Goal: Find contact information: Find contact information

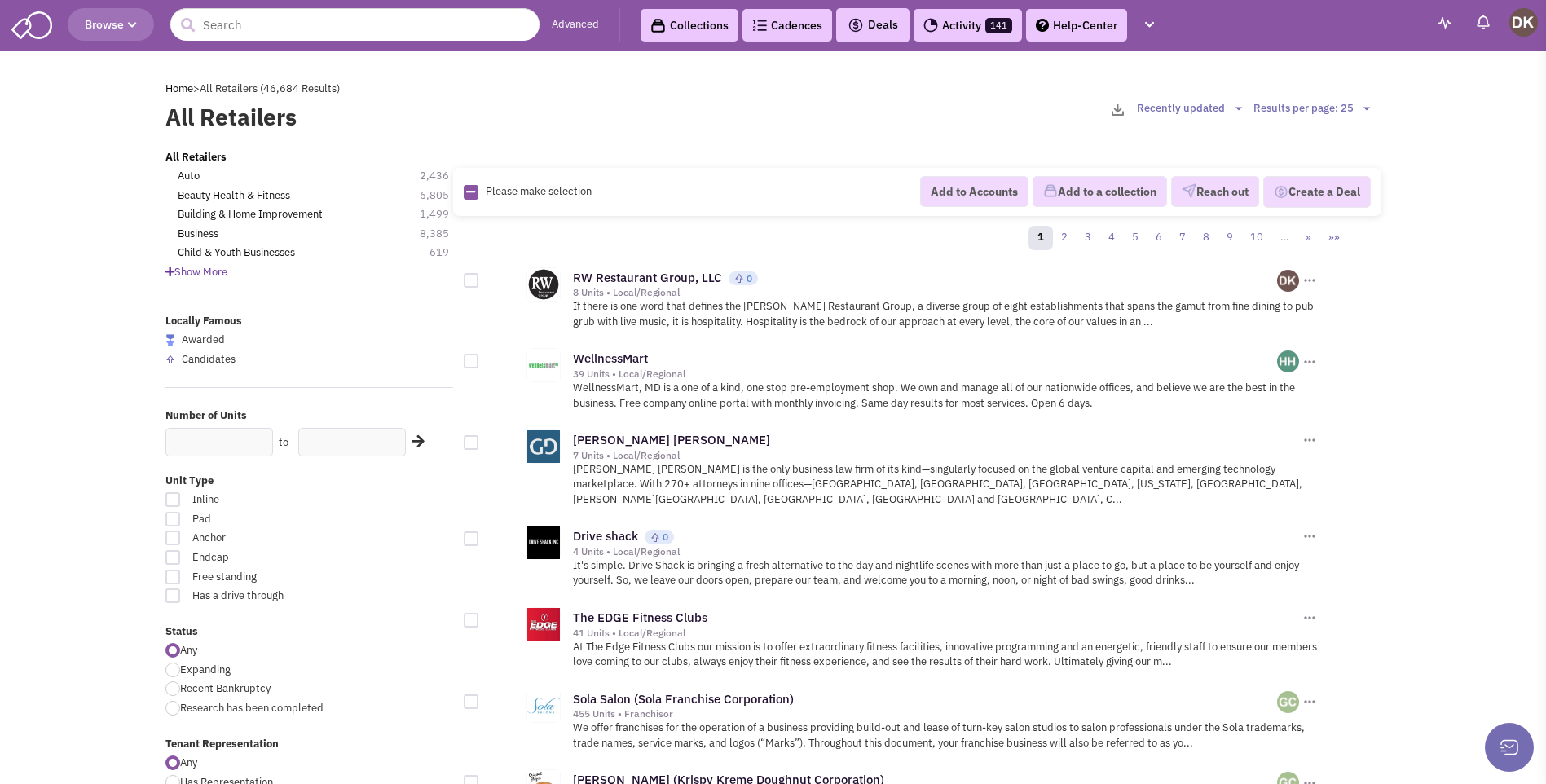
click at [171, 273] on icon at bounding box center [170, 272] width 9 height 11
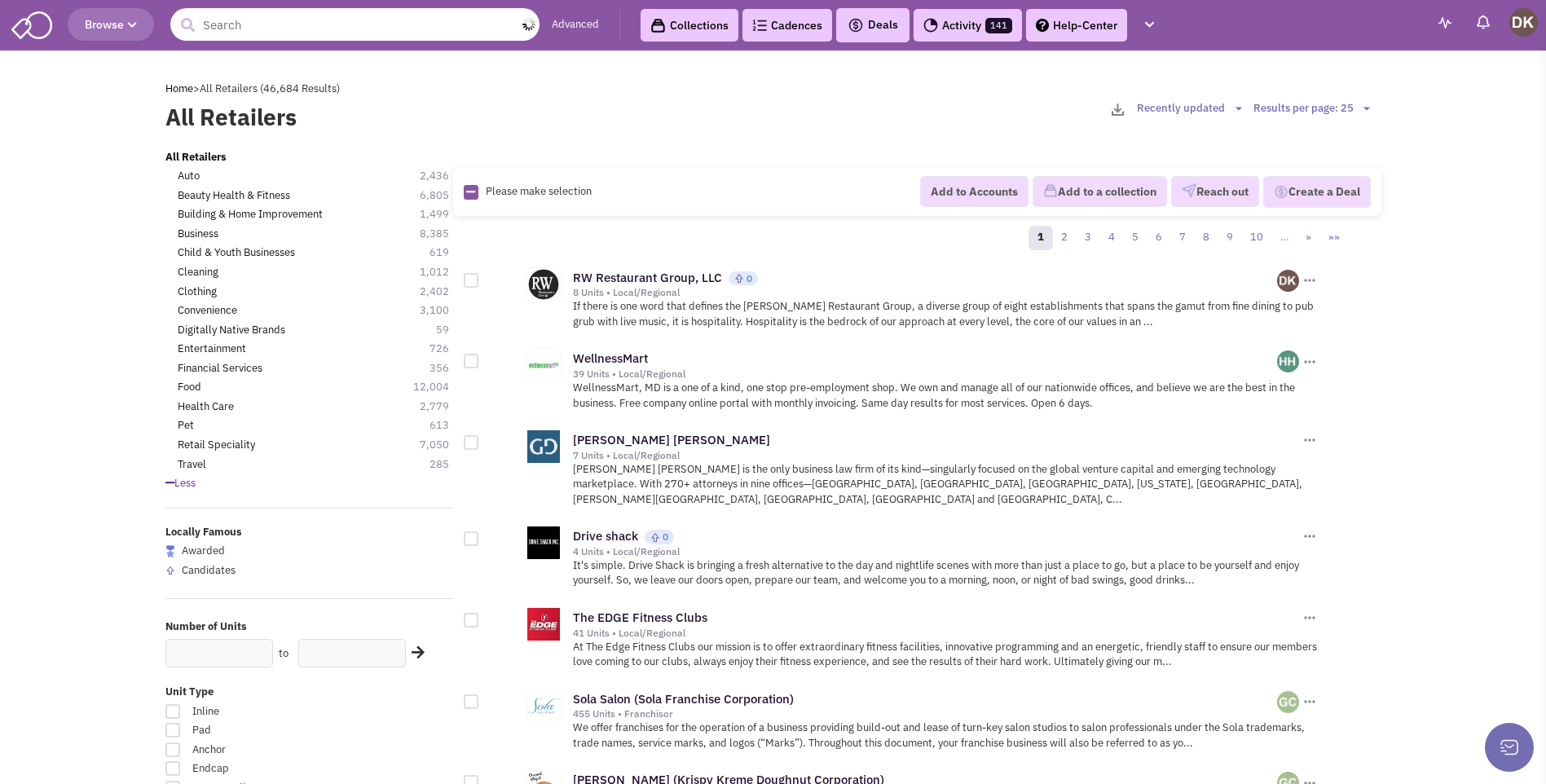
click at [275, 33] on input "text" at bounding box center [355, 24] width 369 height 32
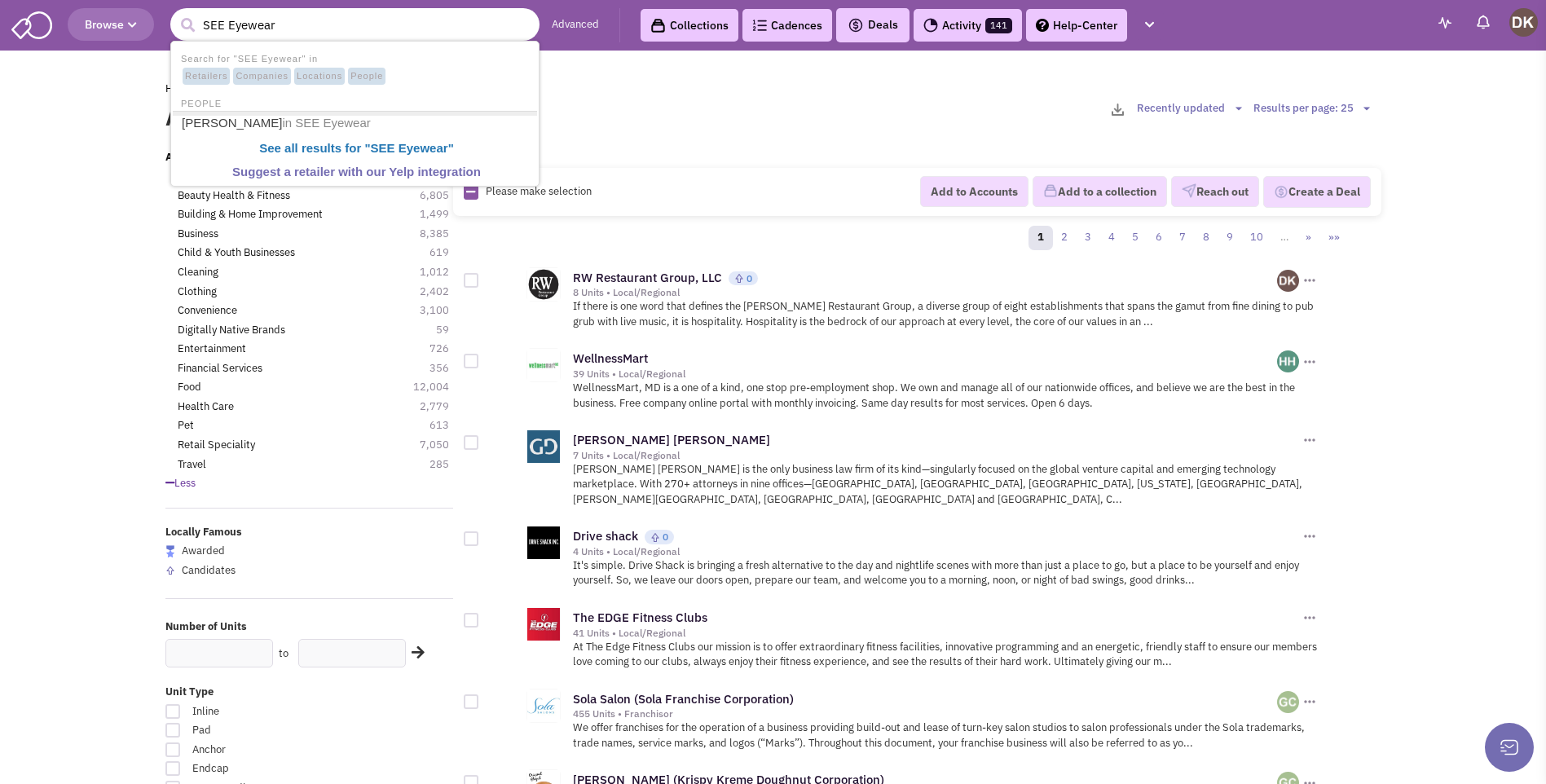
type input "SEE Eyewear"
click at [176, 13] on button "submit" at bounding box center [188, 26] width 25 height 25
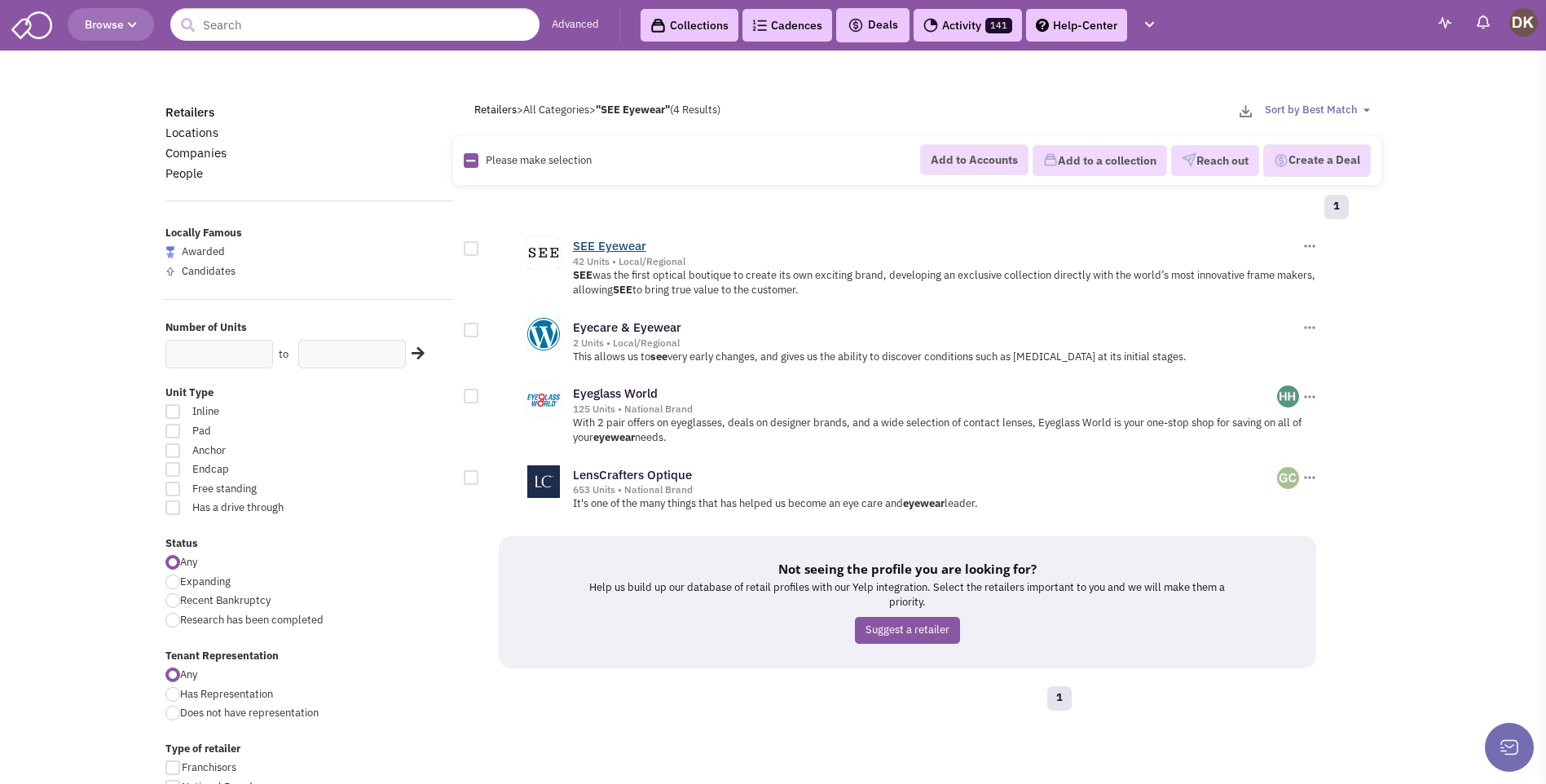
click at [615, 248] on link "SEE Eyewear" at bounding box center [609, 245] width 74 height 16
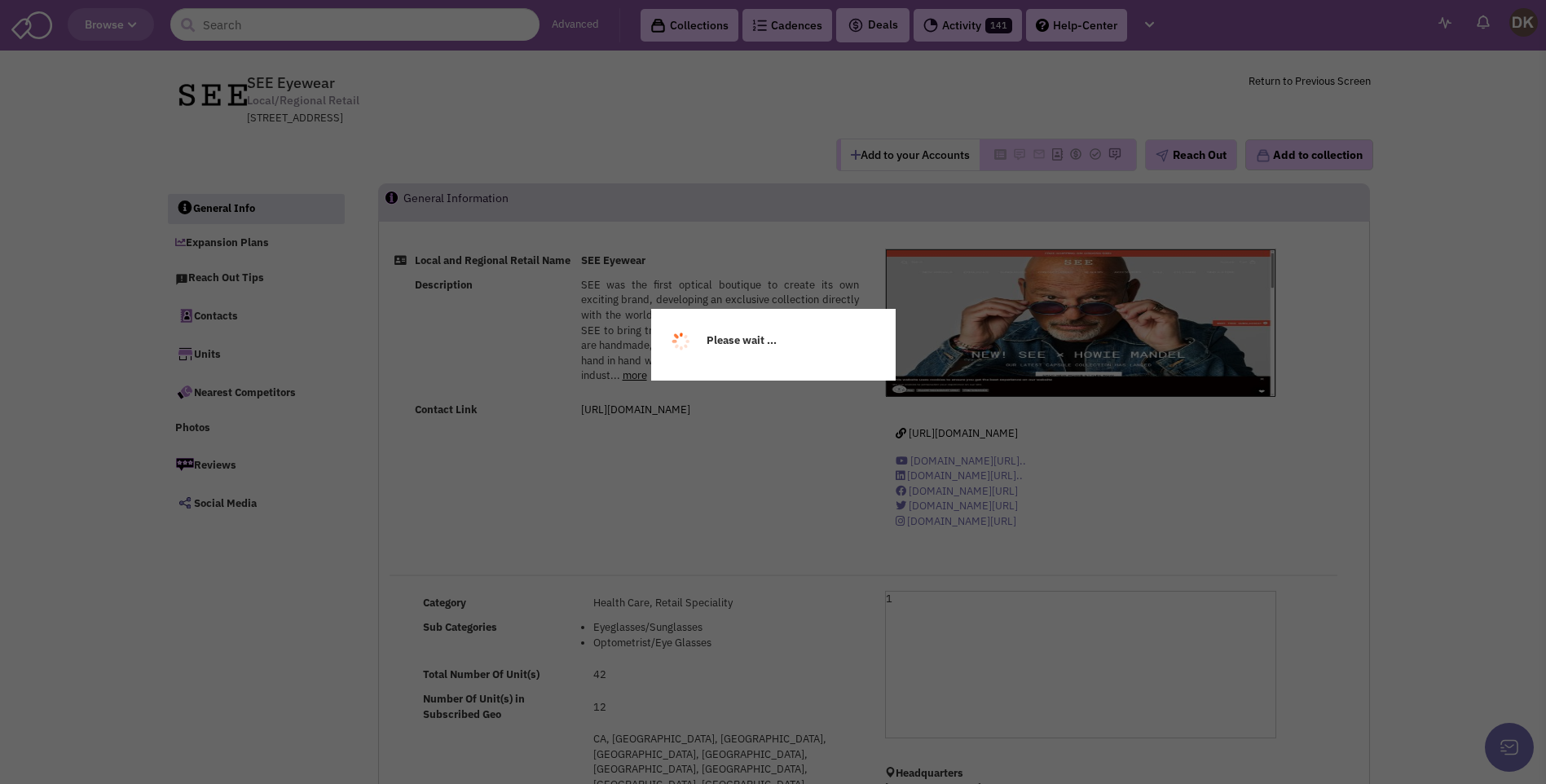
select select
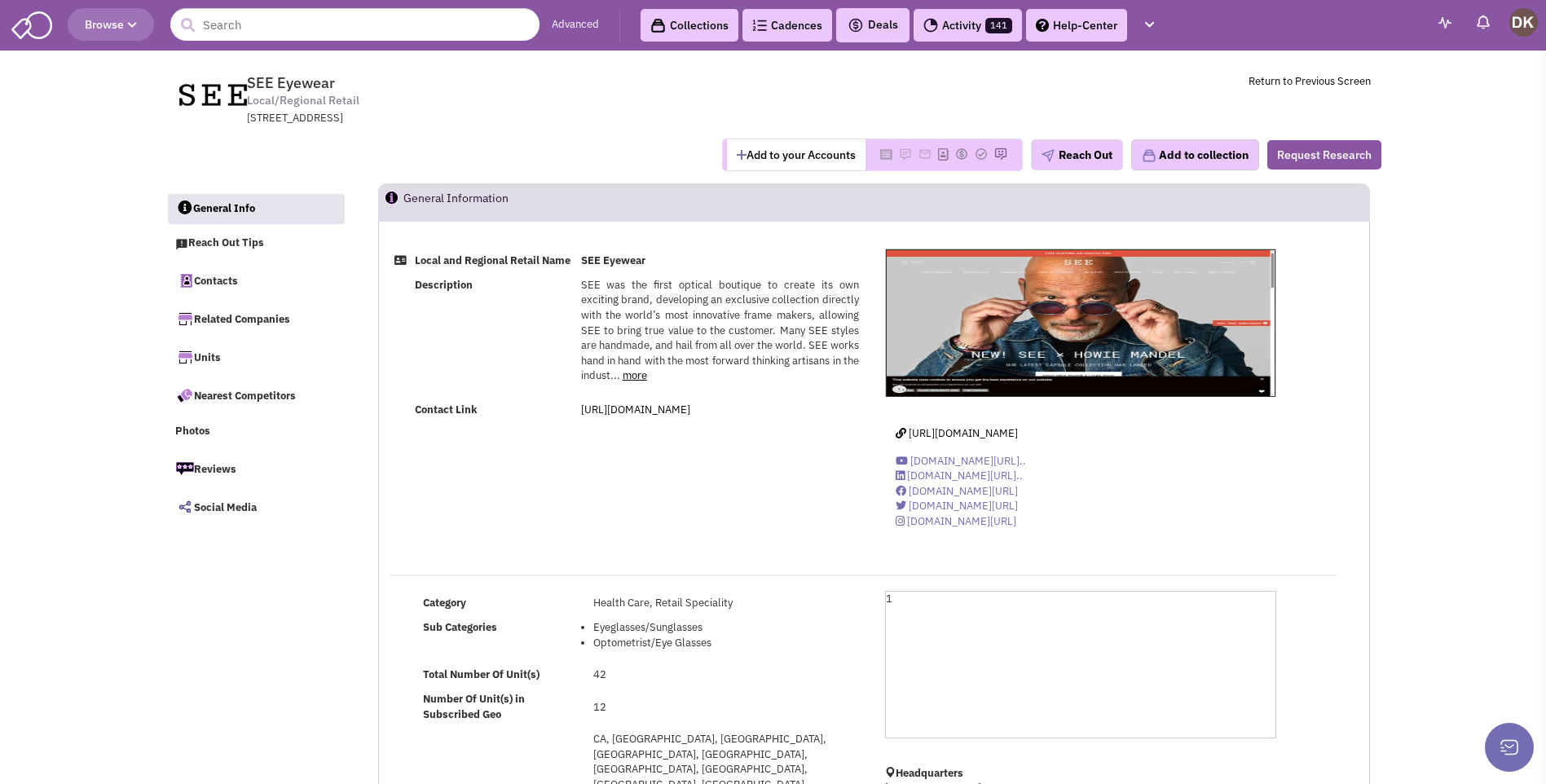
click at [787, 160] on button "Add to your Accounts" at bounding box center [796, 154] width 138 height 31
click at [1074, 164] on button "Reach Out" at bounding box center [1076, 154] width 92 height 31
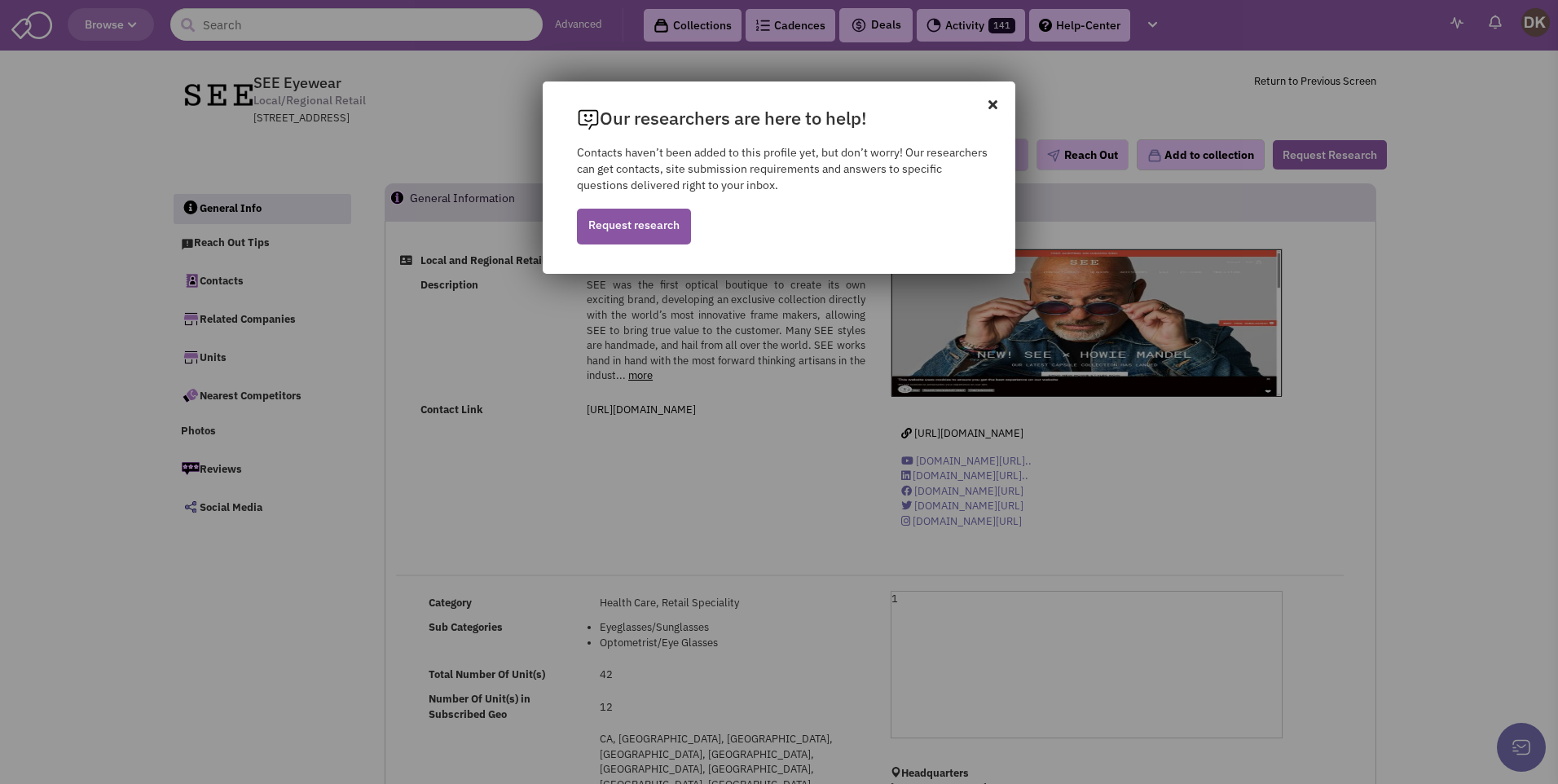
click at [994, 104] on icon at bounding box center [1002, 95] width 27 height 29
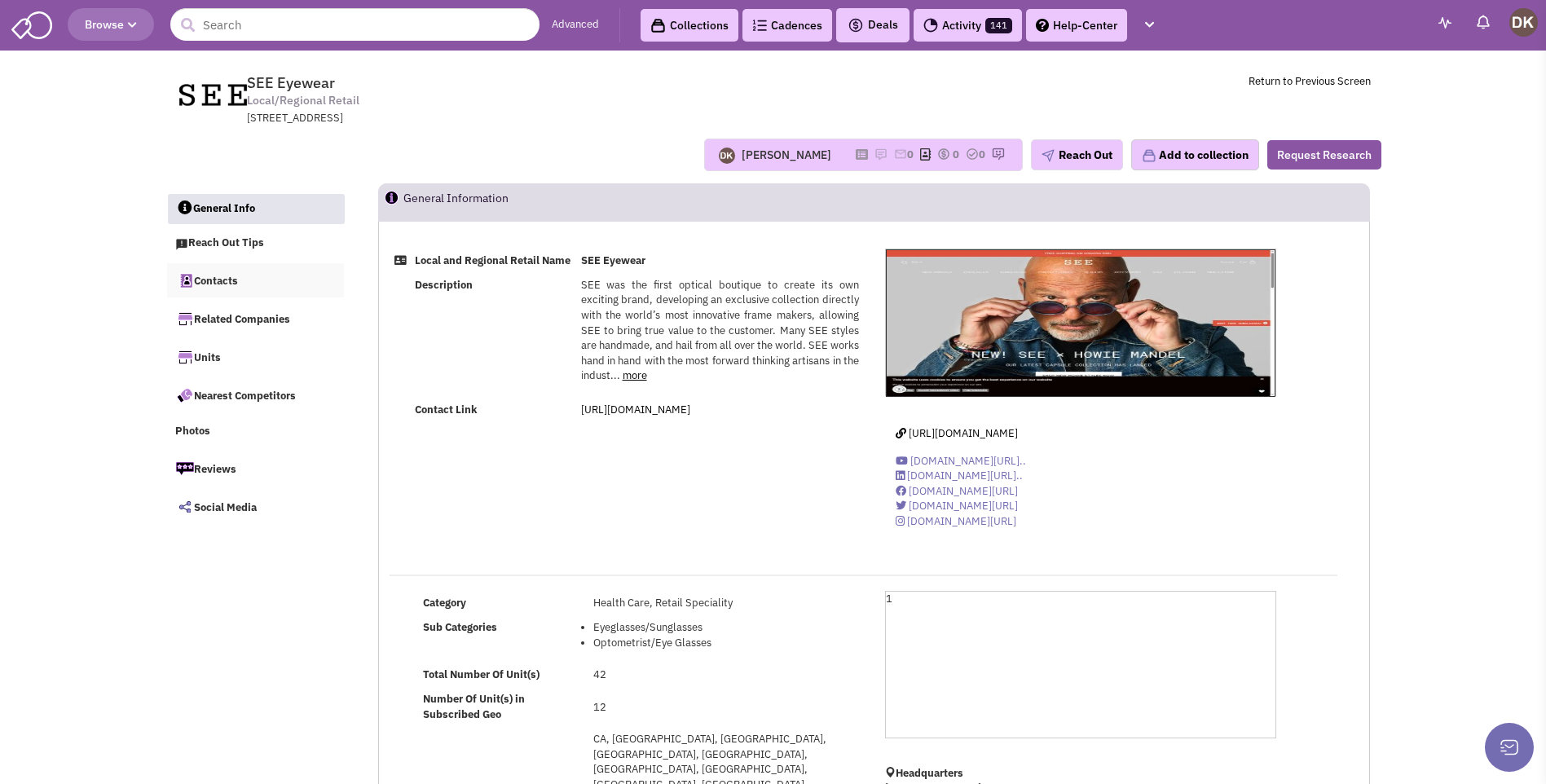
click at [219, 283] on link "Contacts" at bounding box center [256, 280] width 178 height 34
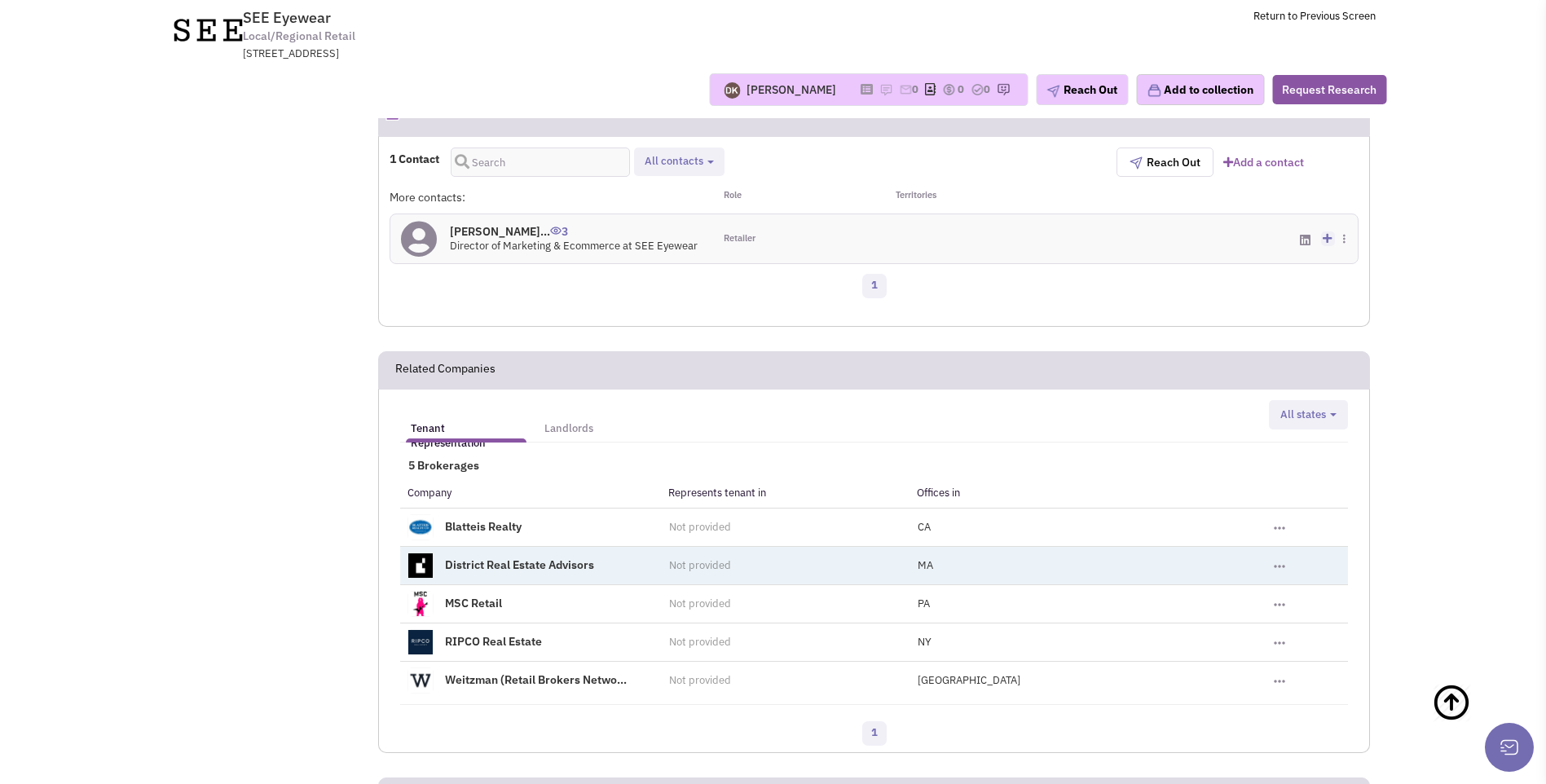
scroll to position [812, 0]
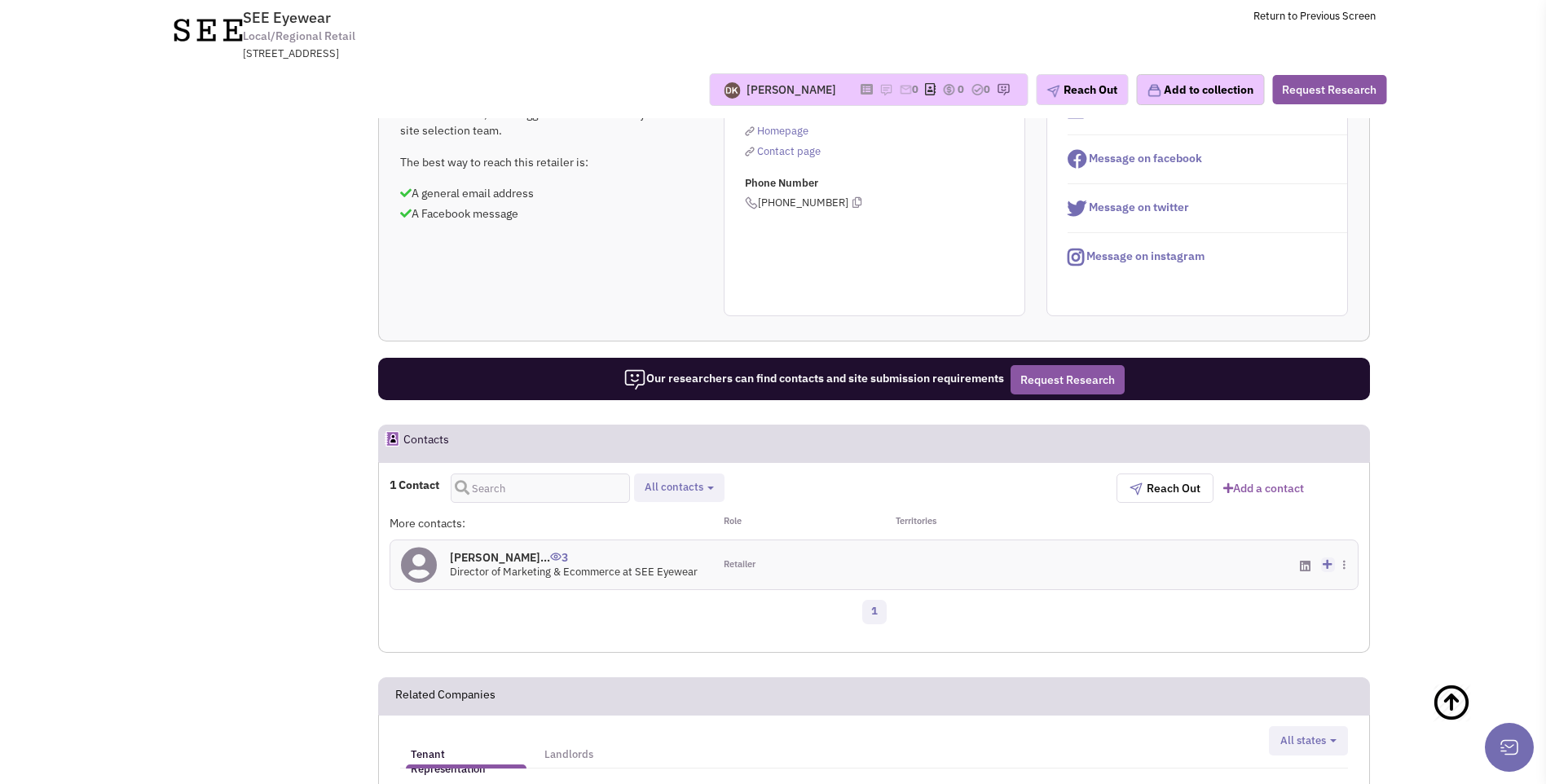
click at [422, 546] on icon at bounding box center [418, 565] width 36 height 36
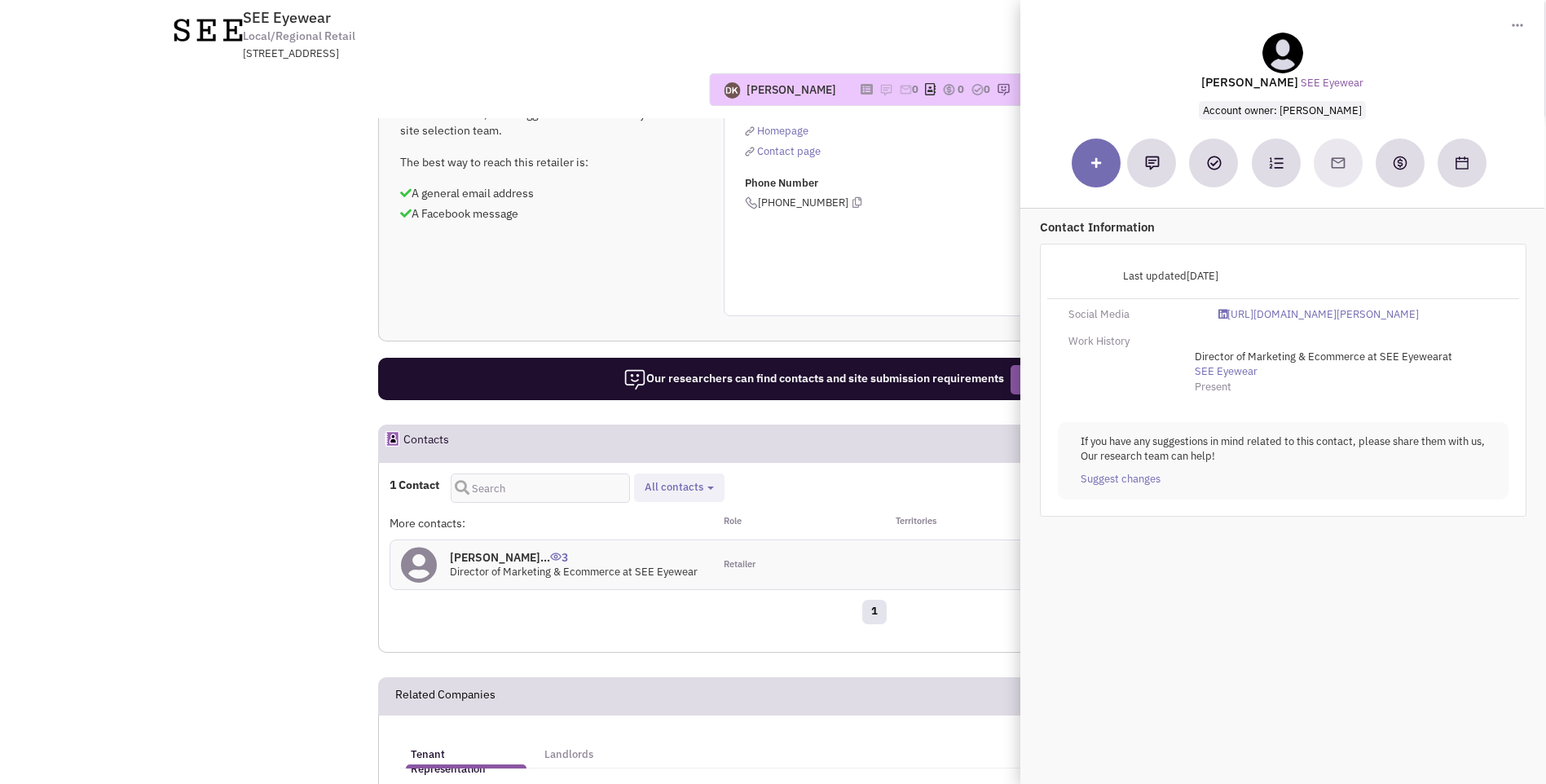
click at [667, 197] on div "Reach out tip Due to their size, data suggests this retailer may not have a sit…" at bounding box center [874, 188] width 990 height 257
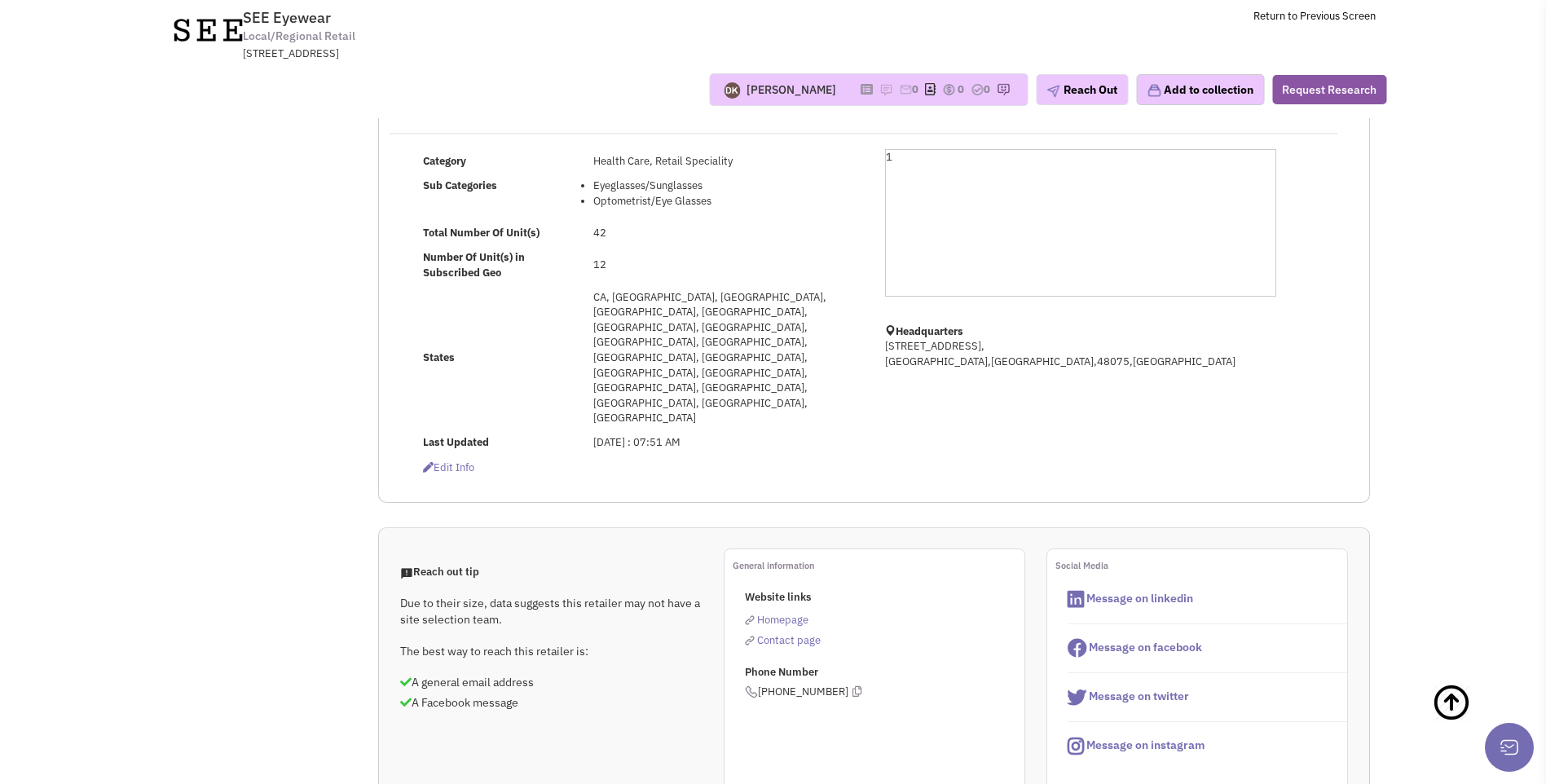
scroll to position [0, 0]
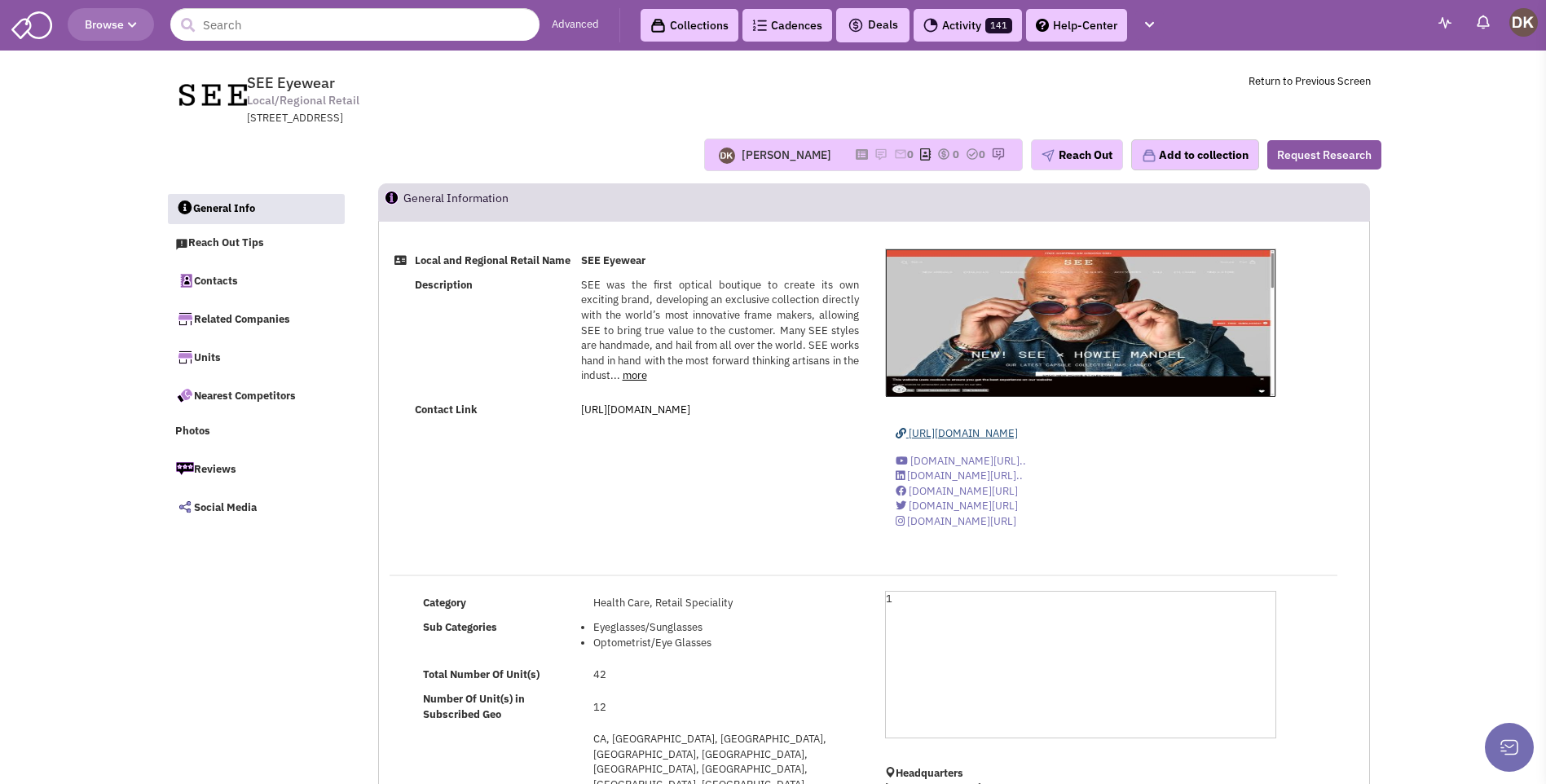
click at [971, 436] on span "https://www.seeeyewear.com" at bounding box center [963, 433] width 109 height 14
click at [686, 416] on link "https://seeeyewear.com/pages/contact-us" at bounding box center [636, 409] width 109 height 14
click at [936, 440] on div "https://www.seeeyewear.com" at bounding box center [1081, 434] width 391 height 16
click at [938, 435] on span "https://www.seeeyewear.com" at bounding box center [963, 433] width 109 height 14
click at [217, 287] on link "Contacts" at bounding box center [256, 280] width 178 height 34
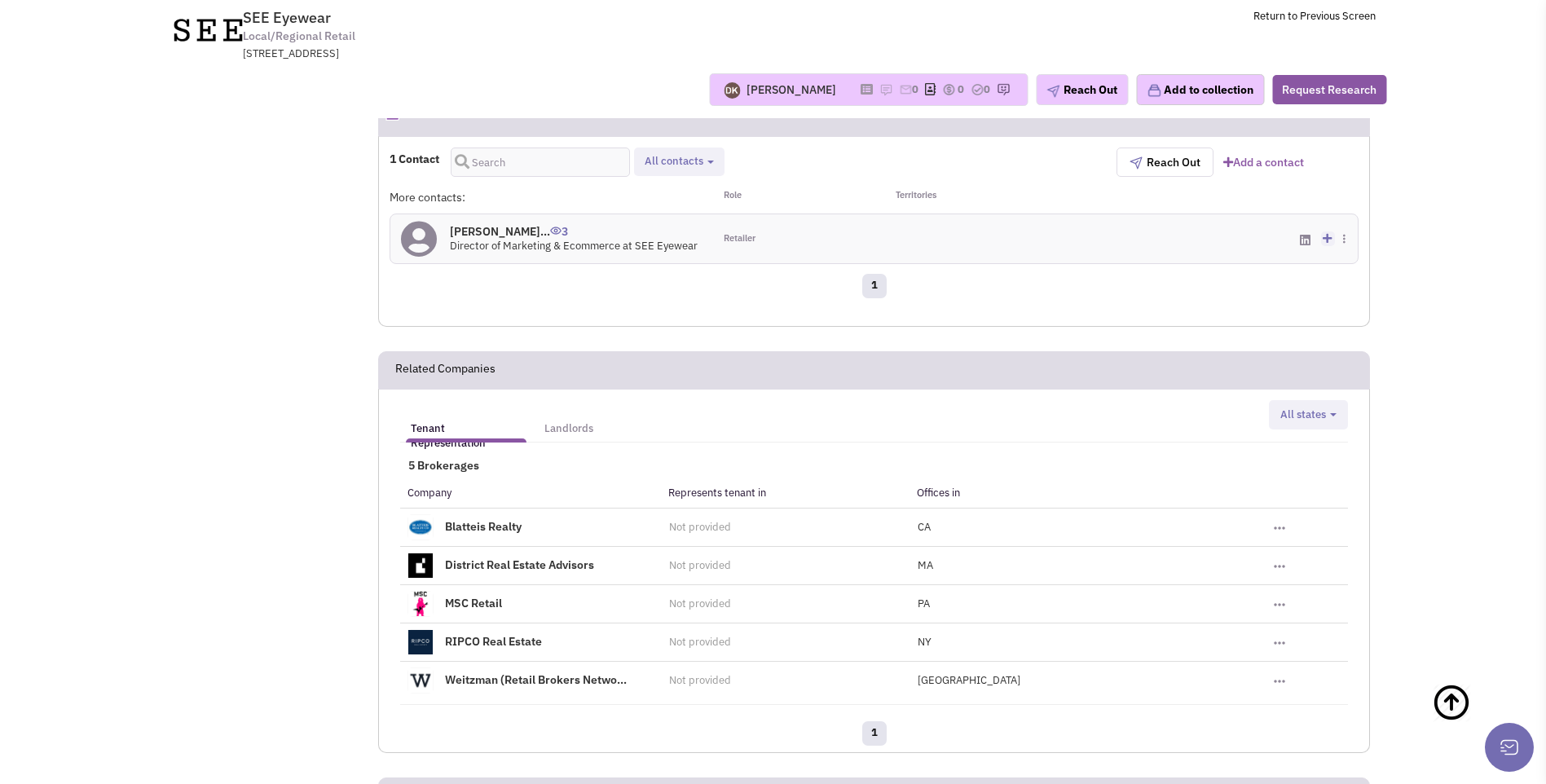
scroll to position [893, 0]
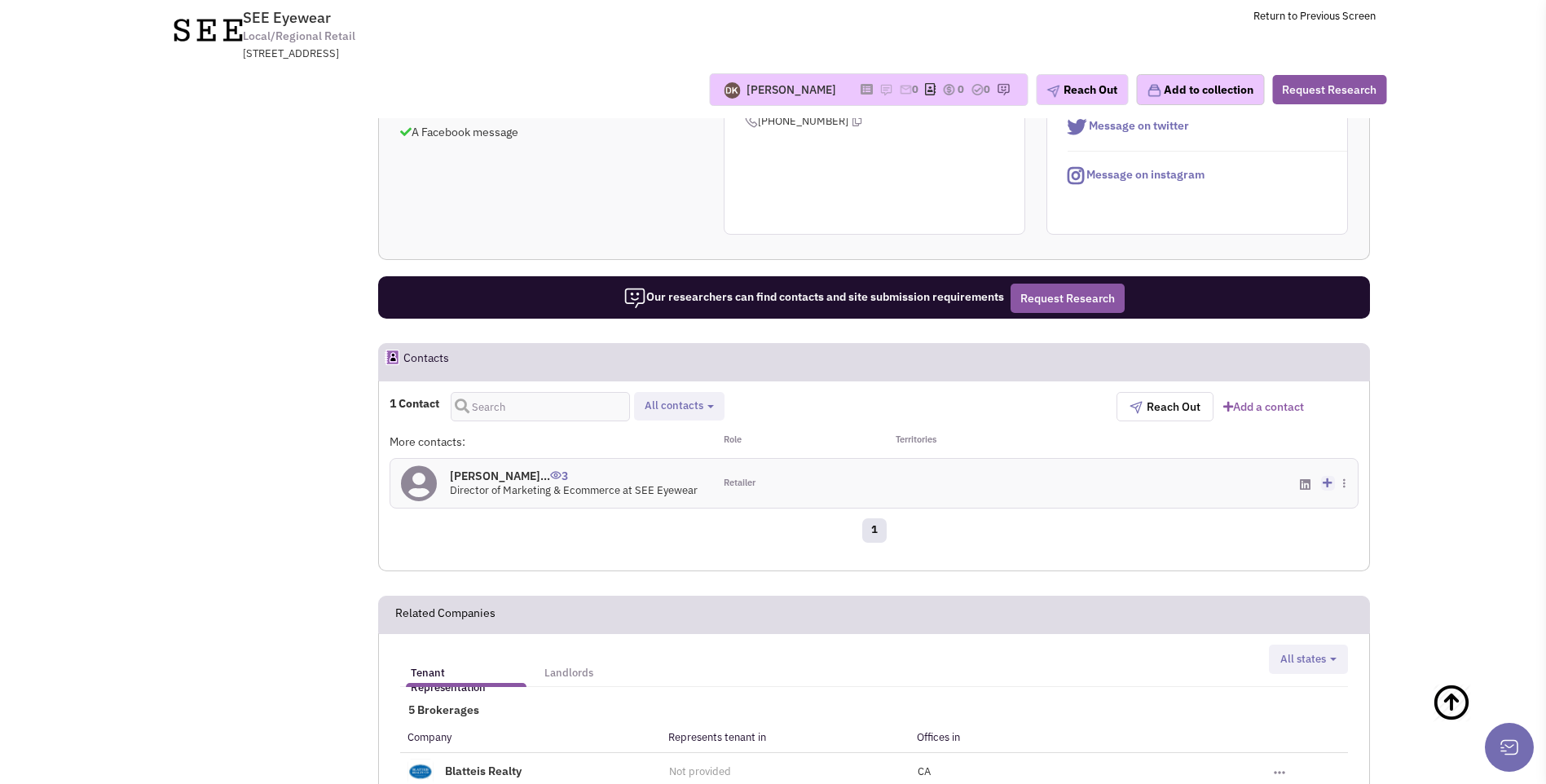
click at [425, 465] on icon at bounding box center [418, 483] width 36 height 36
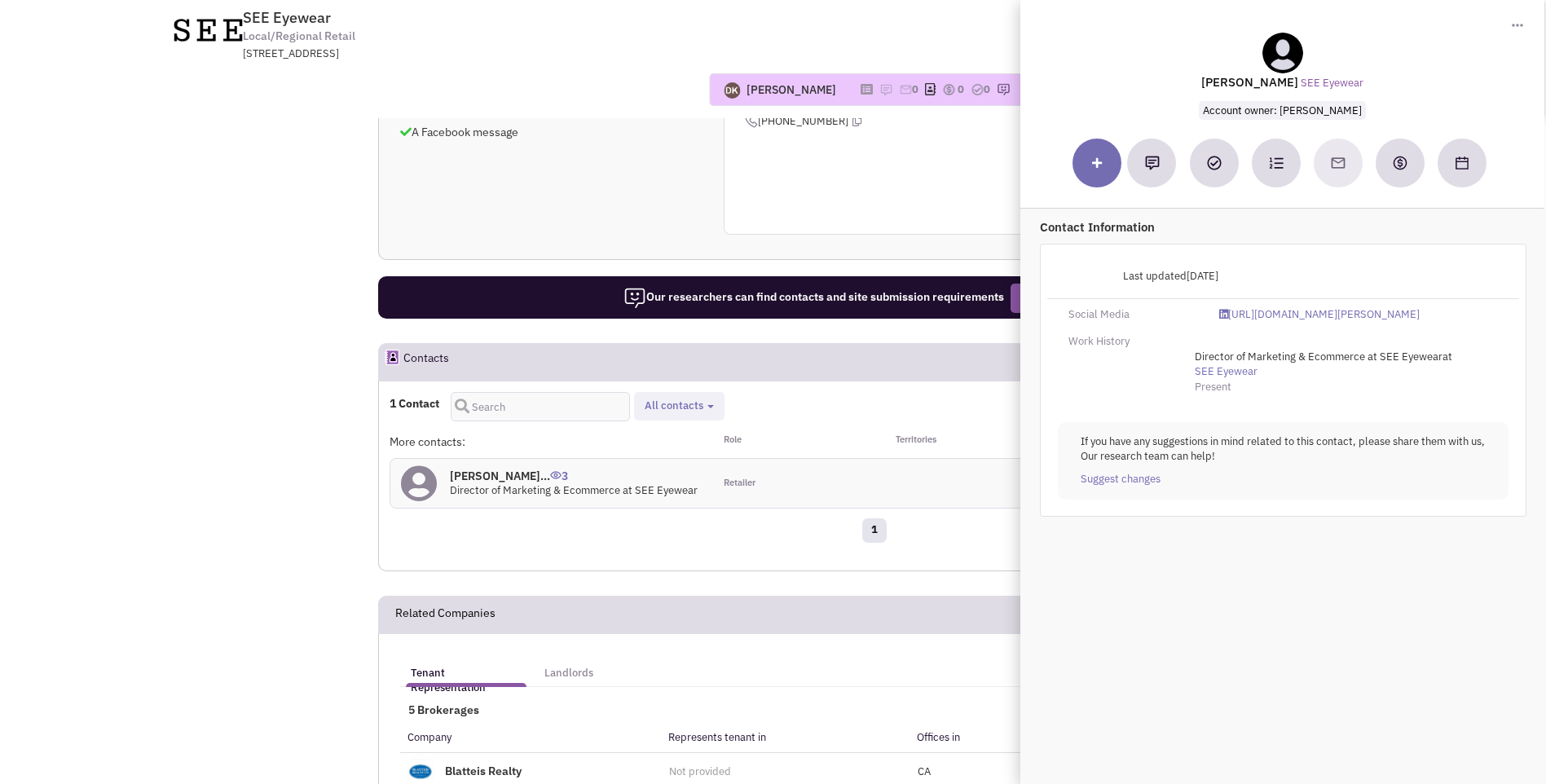
click at [574, 127] on div "Reach out tip Due to their size, data suggests this retailer may not have a sit…" at bounding box center [874, 106] width 990 height 257
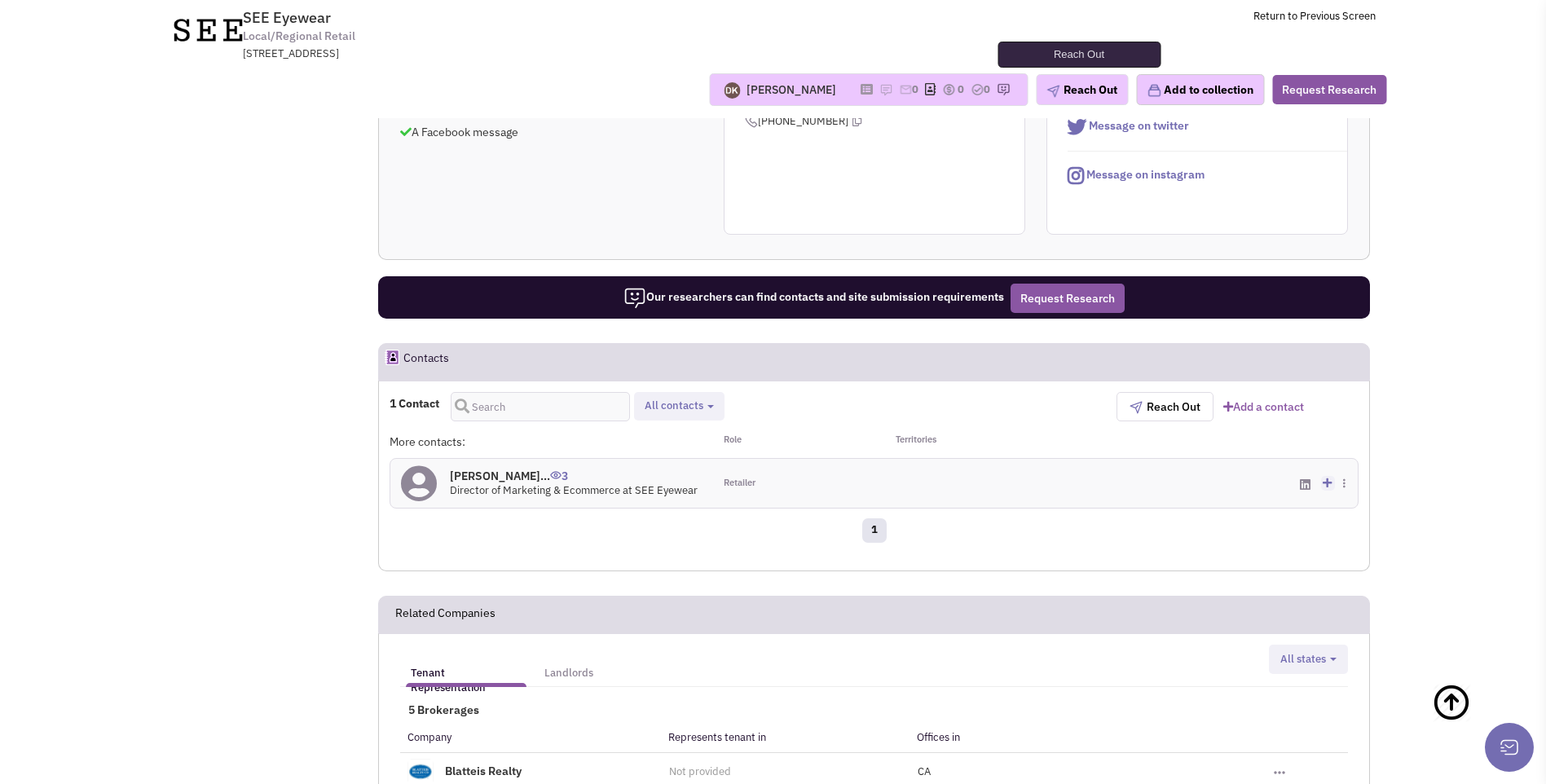
click at [1081, 94] on button "Reach Out" at bounding box center [1081, 89] width 92 height 31
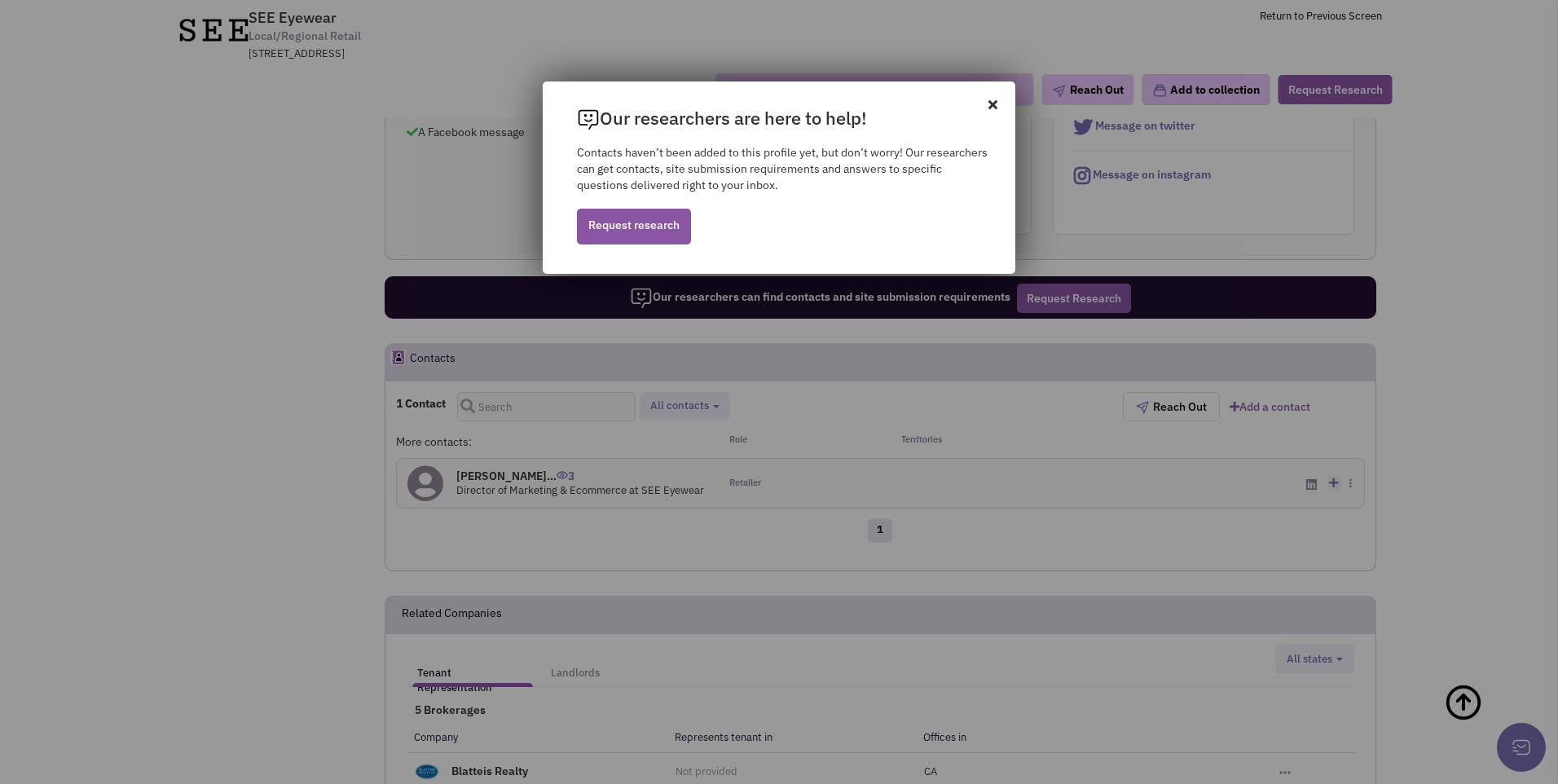
click at [996, 101] on icon at bounding box center [1002, 95] width 27 height 29
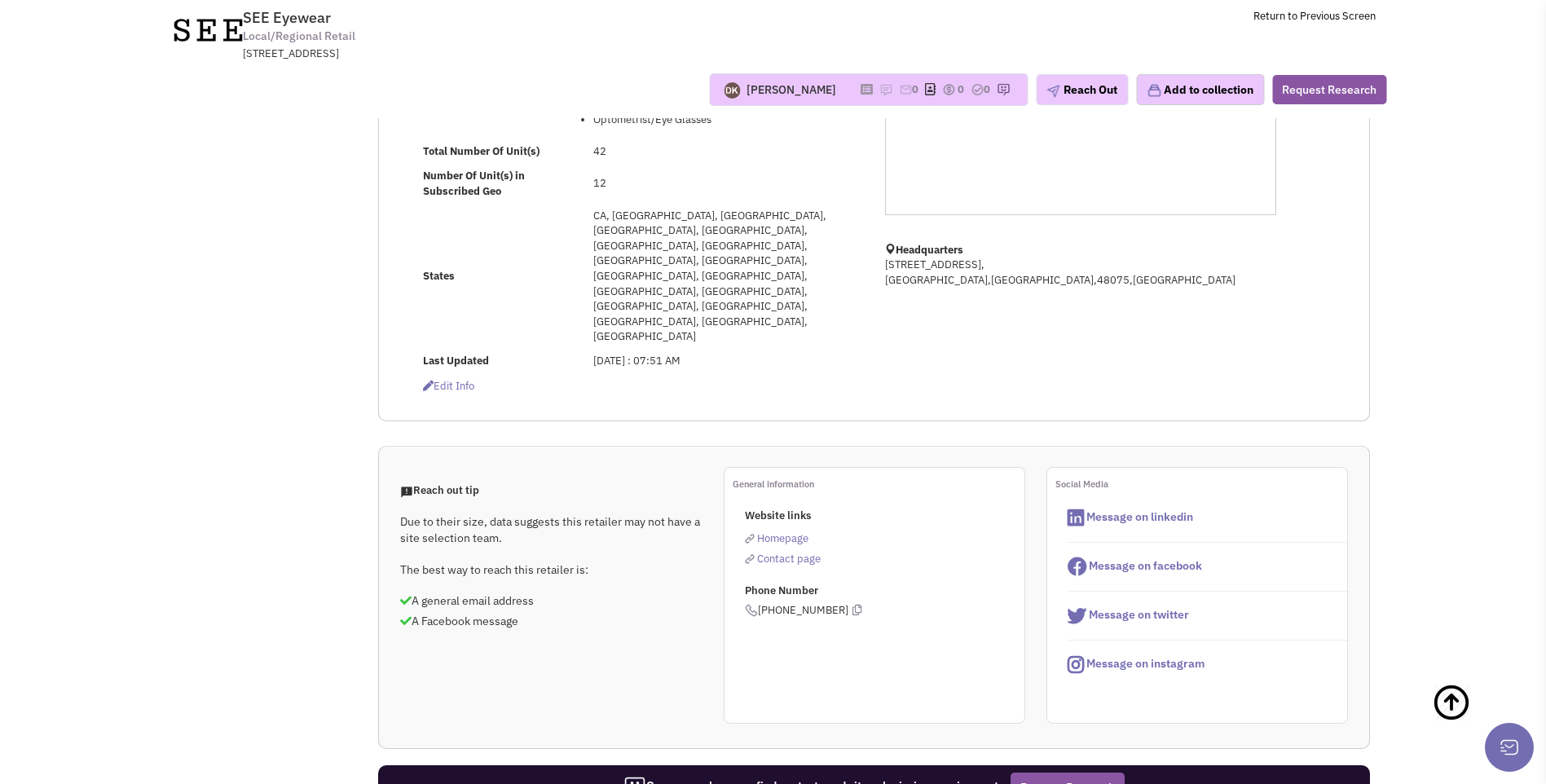
scroll to position [0, 0]
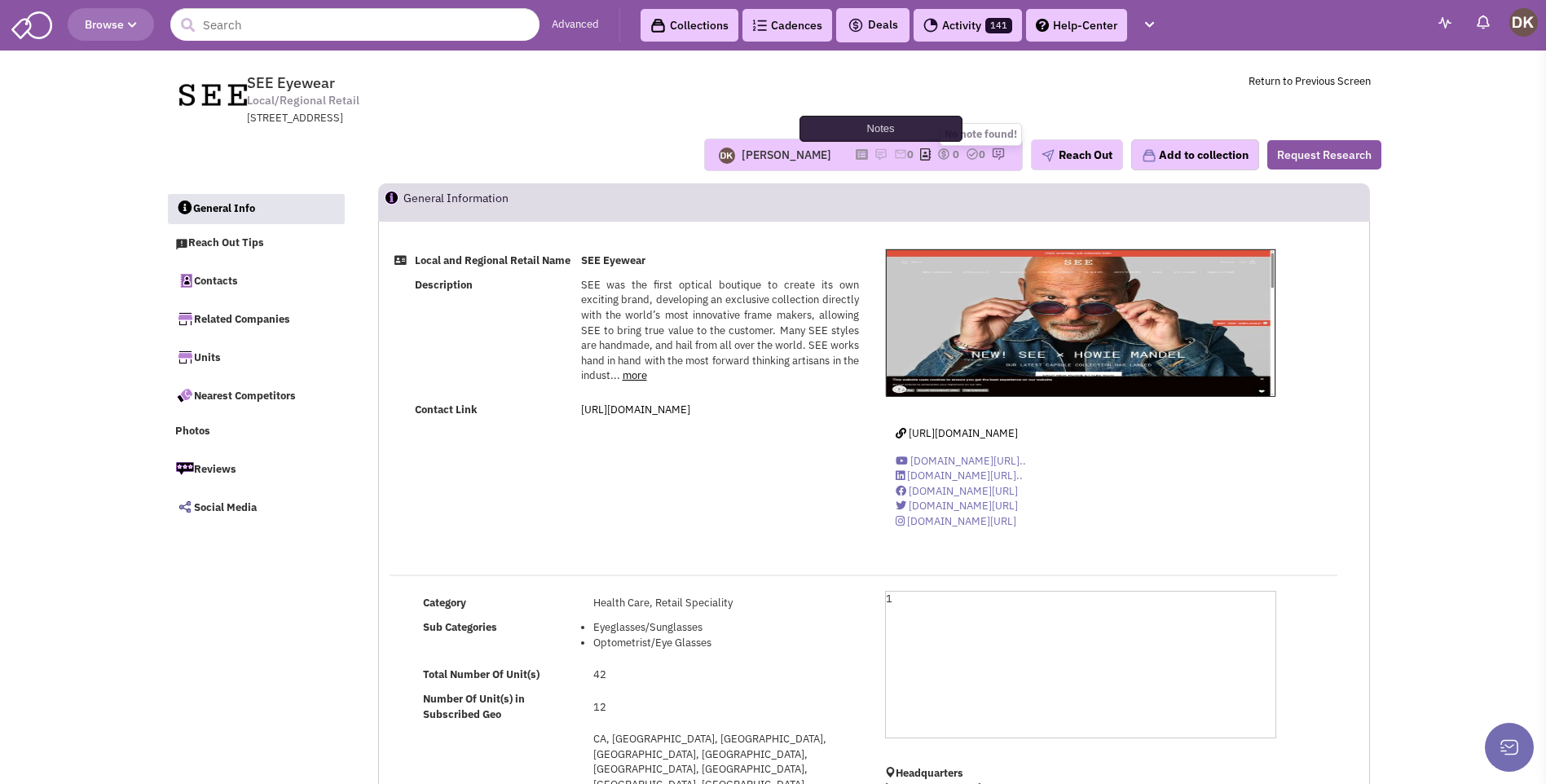
click at [874, 157] on img at bounding box center [881, 154] width 13 height 13
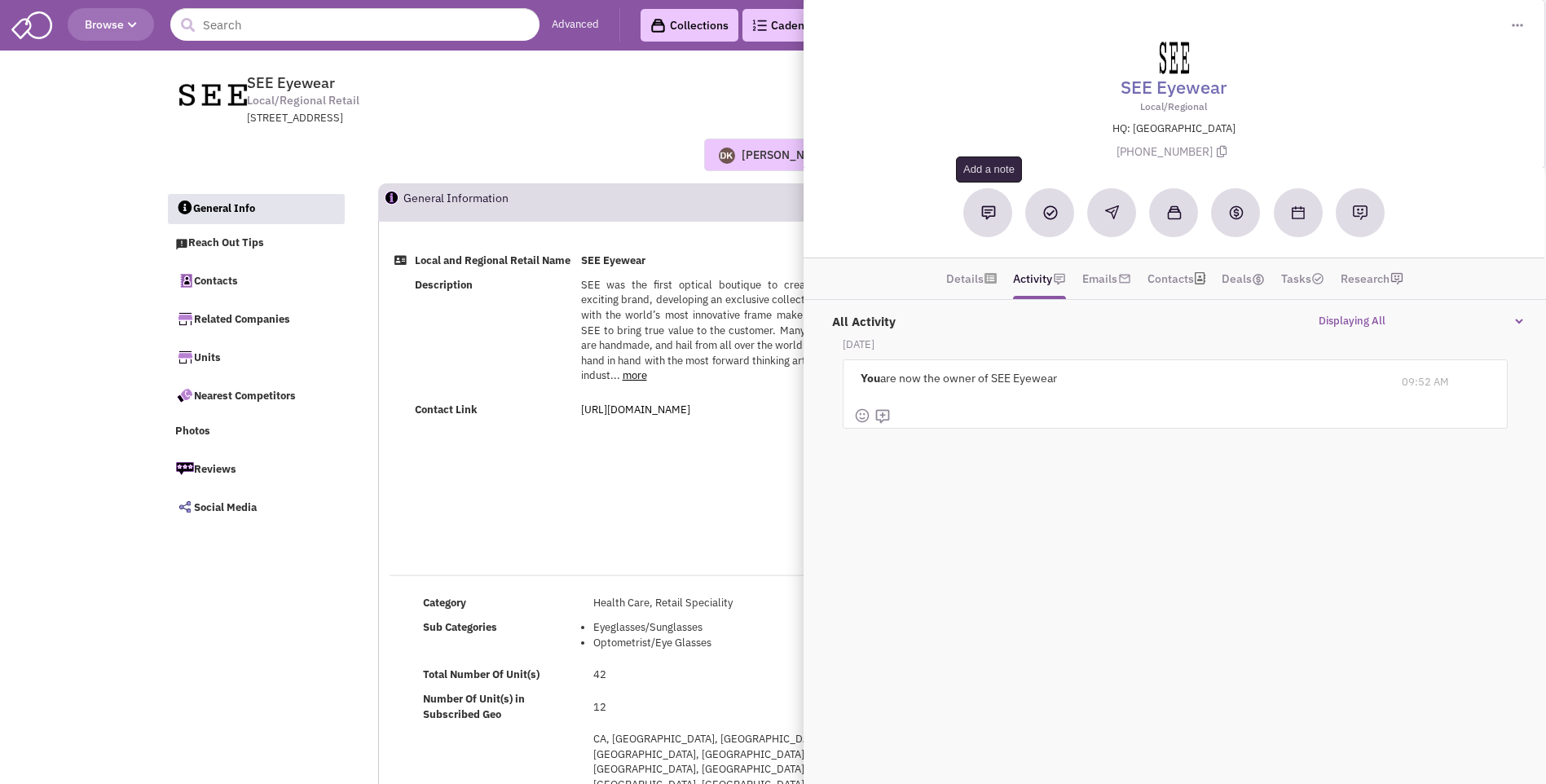
click at [987, 228] on button at bounding box center [988, 212] width 49 height 49
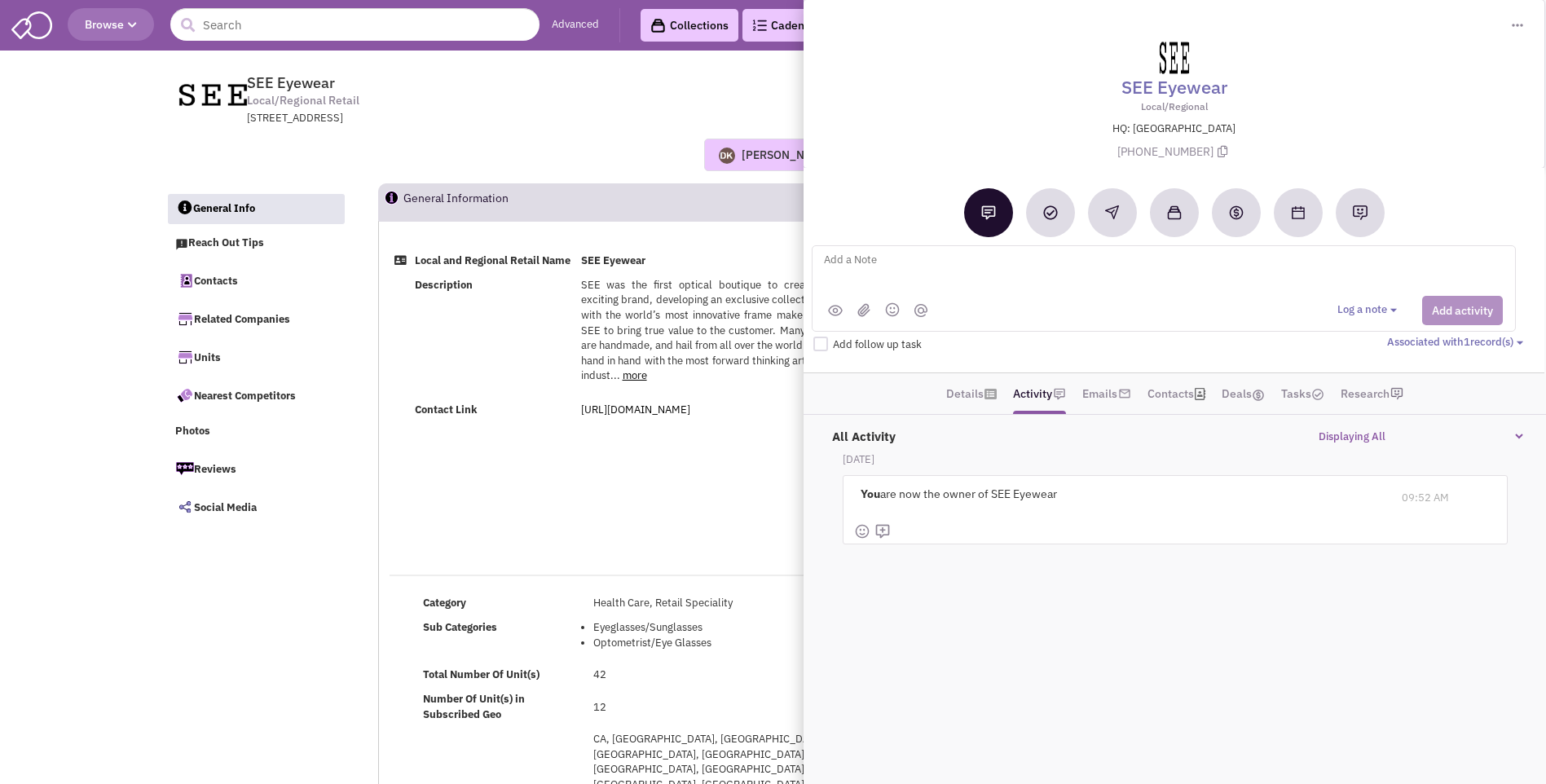
click at [879, 256] on textarea at bounding box center [1023, 272] width 403 height 45
click at [1060, 264] on textarea "Alanna Pfeffer / Jeffrey FIll /jsf1@comcast.net" at bounding box center [1023, 272] width 403 height 45
type textarea "Alanna Pfeffer / Jeffrey FIll /jsf1@comcast.net - sent email"
click at [1449, 320] on button "Add activity" at bounding box center [1462, 310] width 80 height 29
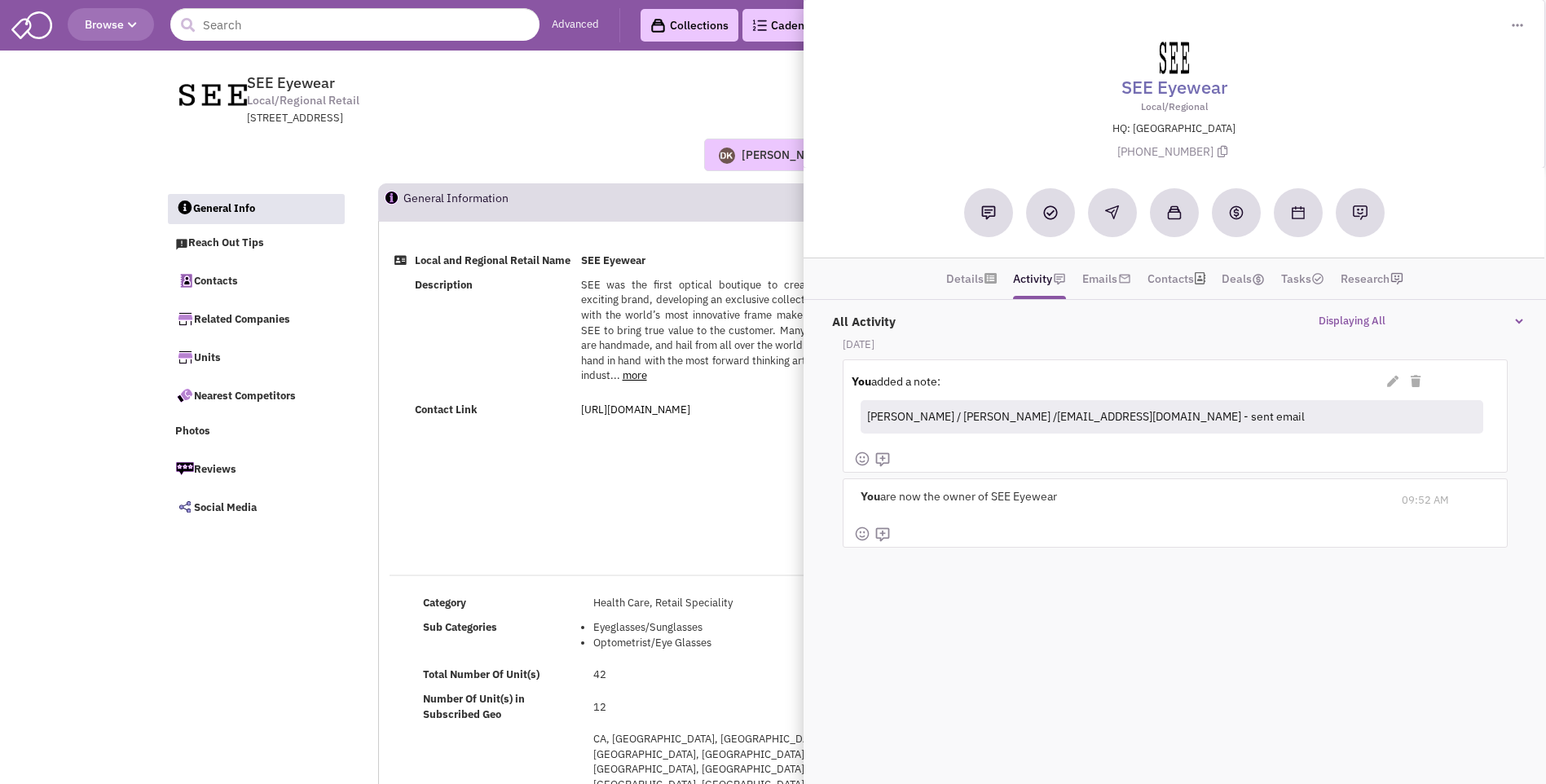
click at [542, 132] on div "Donnie Keller No note found! 0 0 0 Reach Out Add to collection" at bounding box center [773, 155] width 1237 height 57
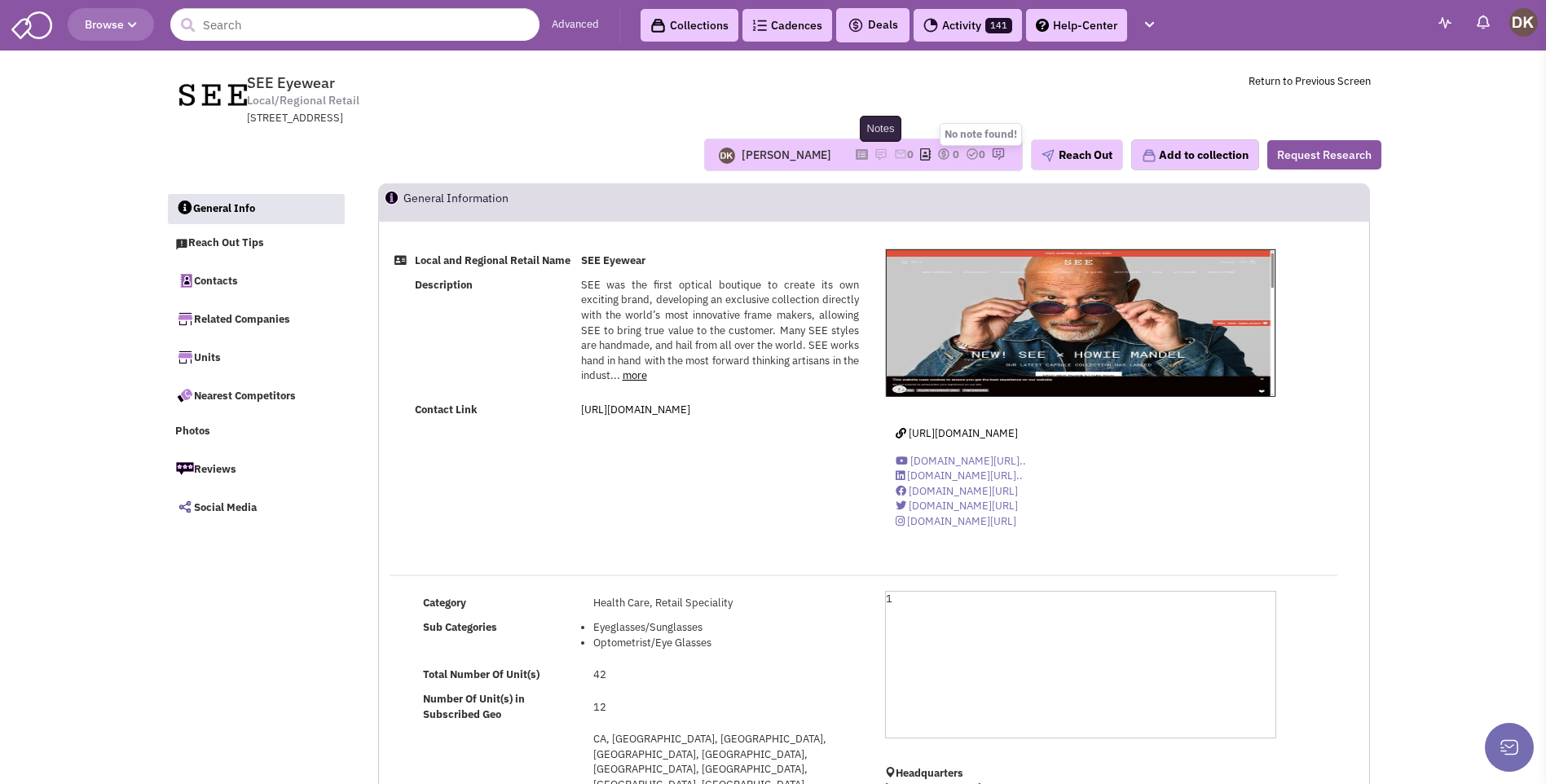
click at [874, 156] on img at bounding box center [881, 154] width 13 height 13
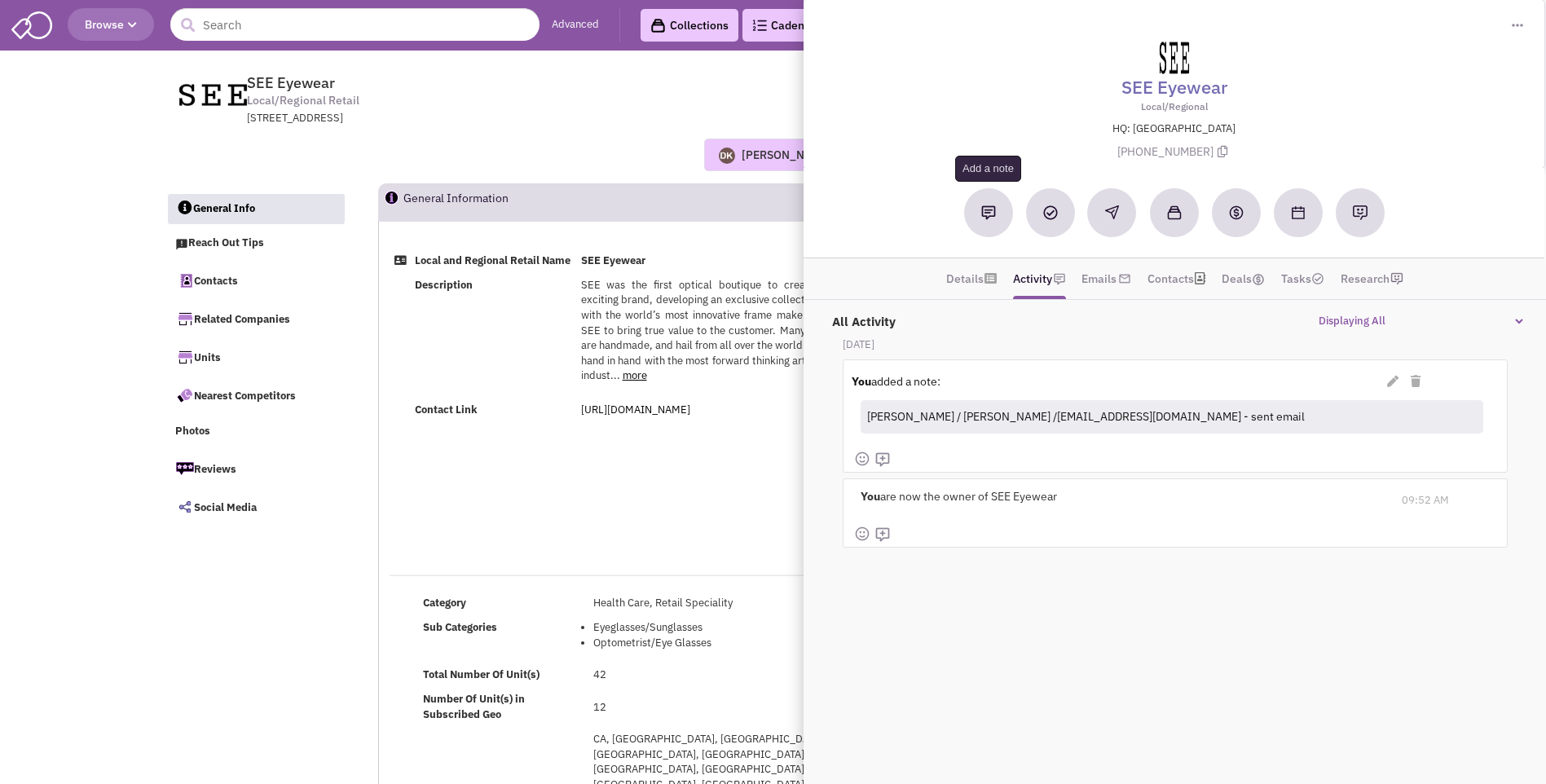
click at [985, 216] on img at bounding box center [989, 213] width 15 height 15
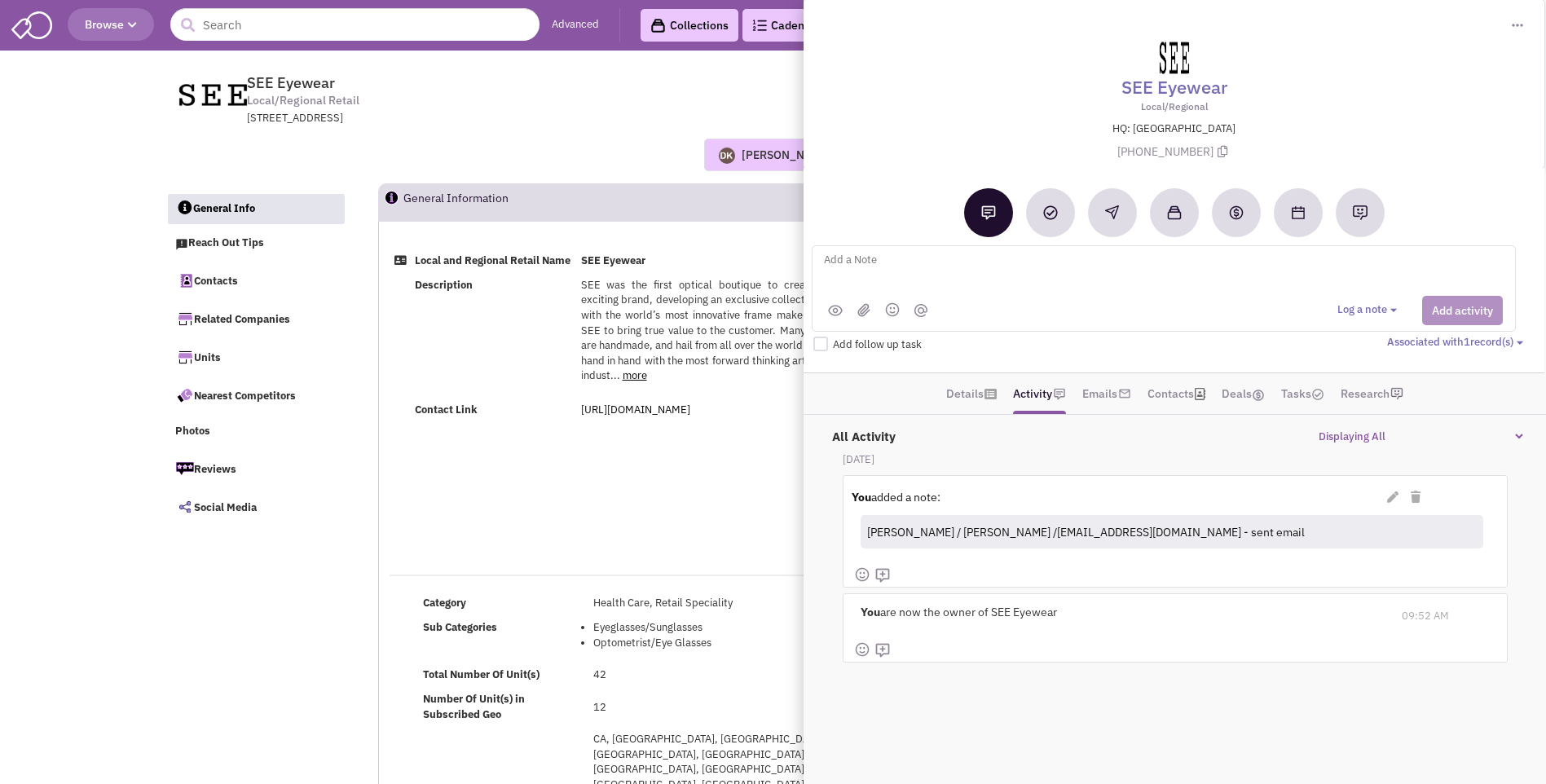
click at [1181, 541] on div "Alanna Pfeffer / Jeffrey FIll /jsf1@comcast.net - sent email" at bounding box center [1168, 531] width 615 height 28
click at [1389, 501] on icon at bounding box center [1393, 497] width 12 height 12
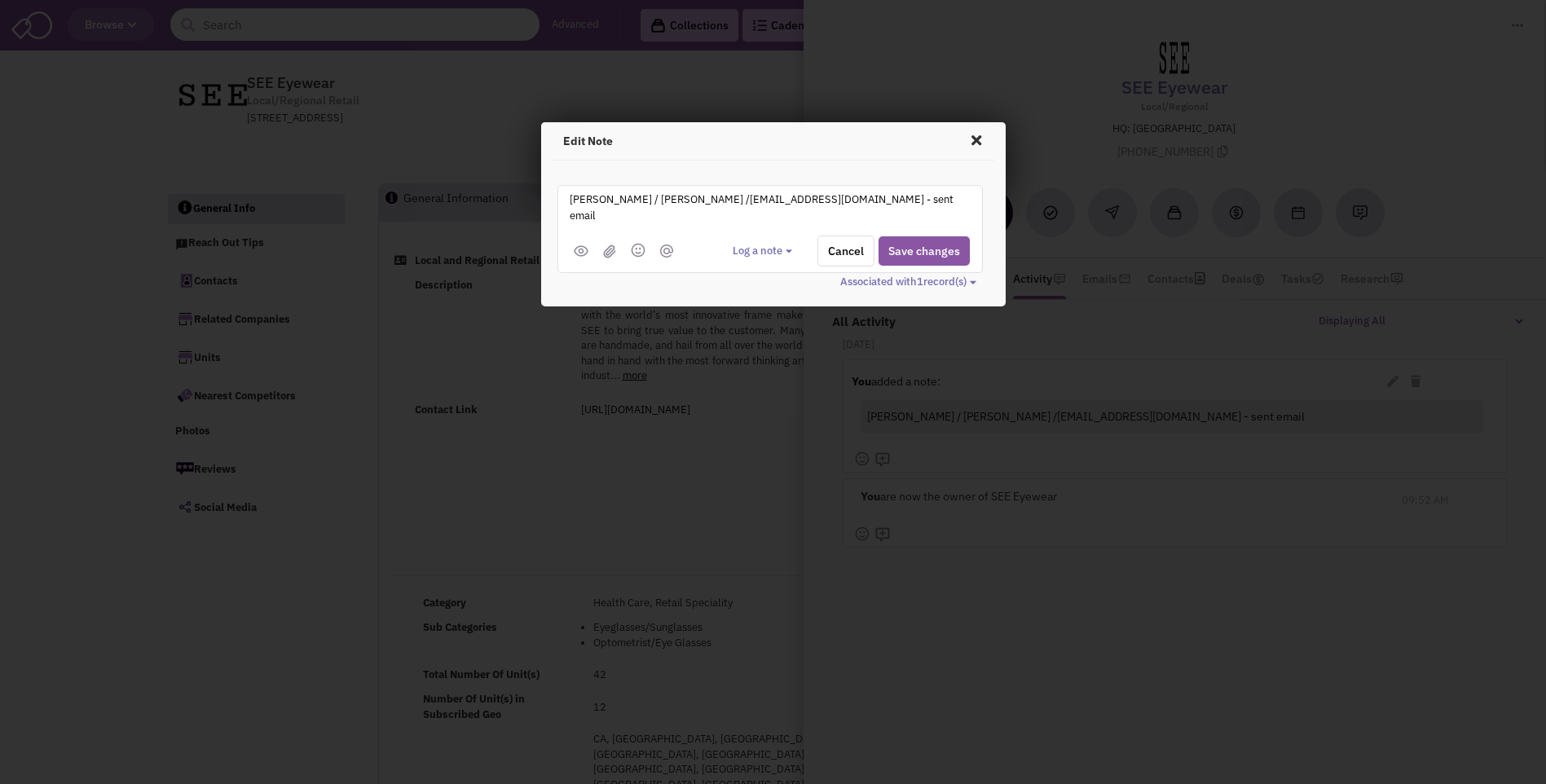
click at [874, 202] on textarea "Alanna Pfeffer / Jeffrey FIll /jsf1@comcast.net - sent email" at bounding box center [769, 212] width 403 height 45
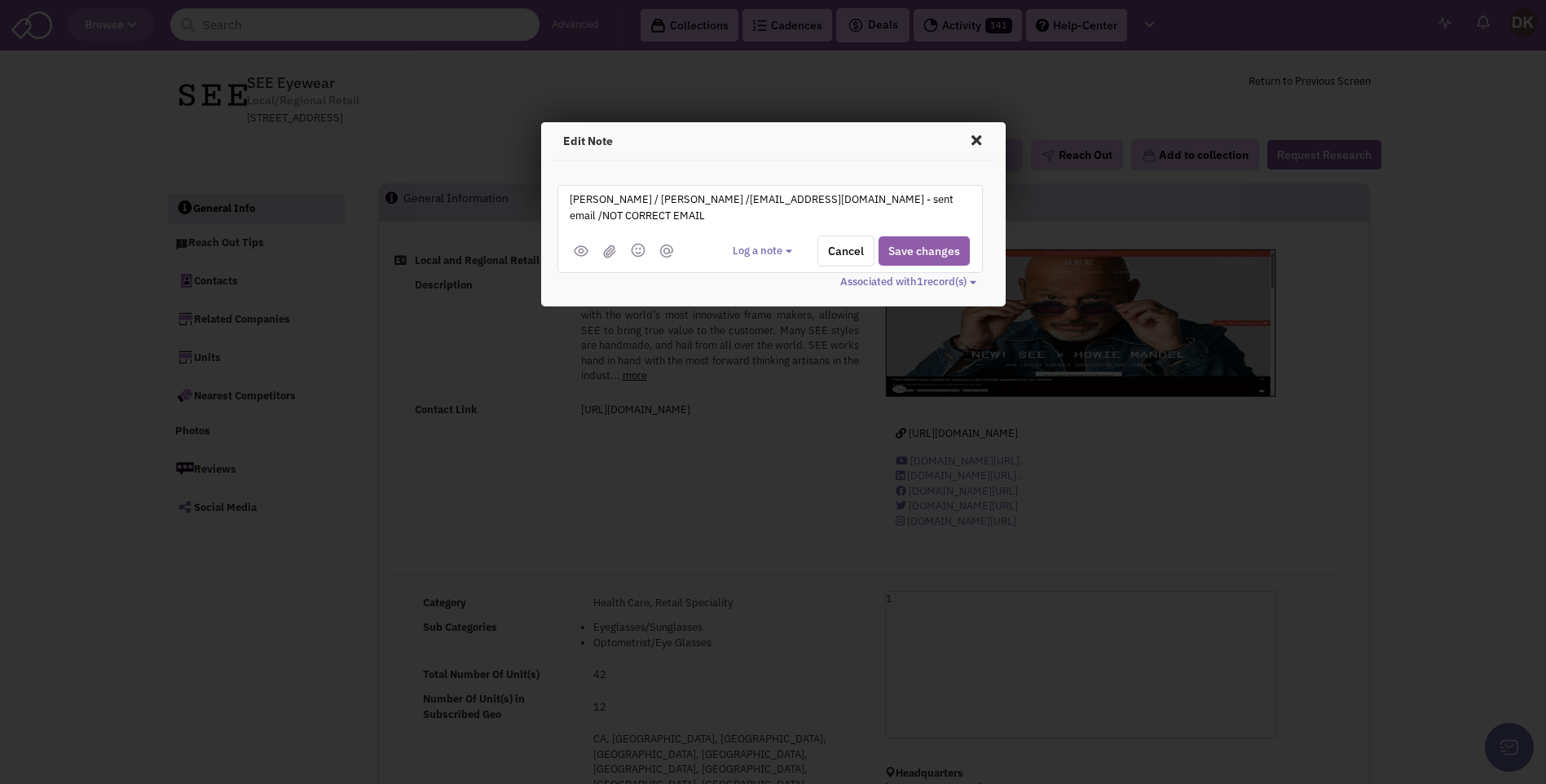
type textarea "Alanna Pfeffer / Jeffrey FIll /jsf1@comcast.net - sent email /NOT CORRECT EMAIL"
click at [899, 260] on button "Save changes" at bounding box center [924, 250] width 91 height 29
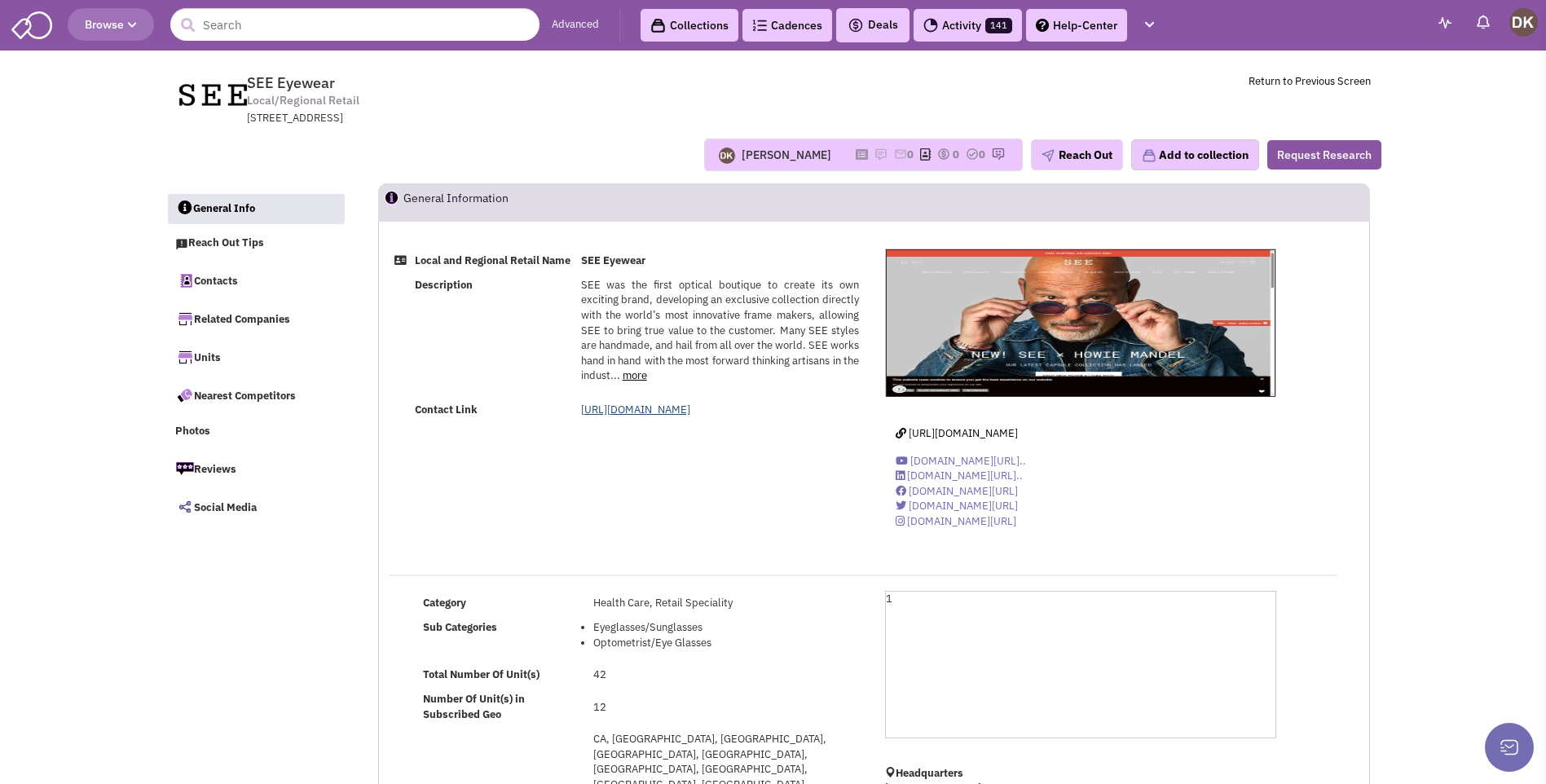
click at [640, 416] on link "https://seeeyewear.com/pages/contact-us" at bounding box center [636, 409] width 109 height 14
